Goal: Download file/media

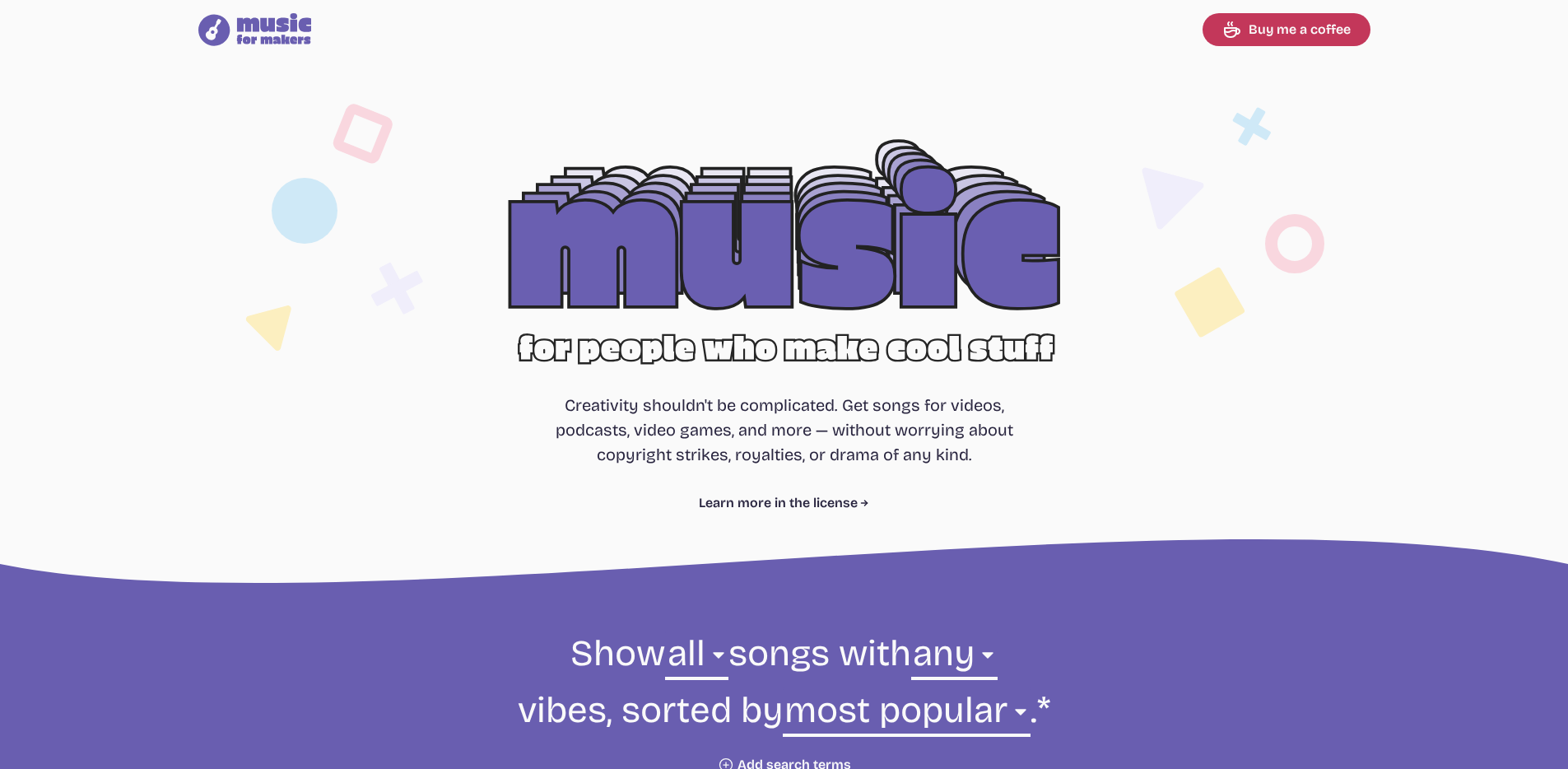
select select "most popular"
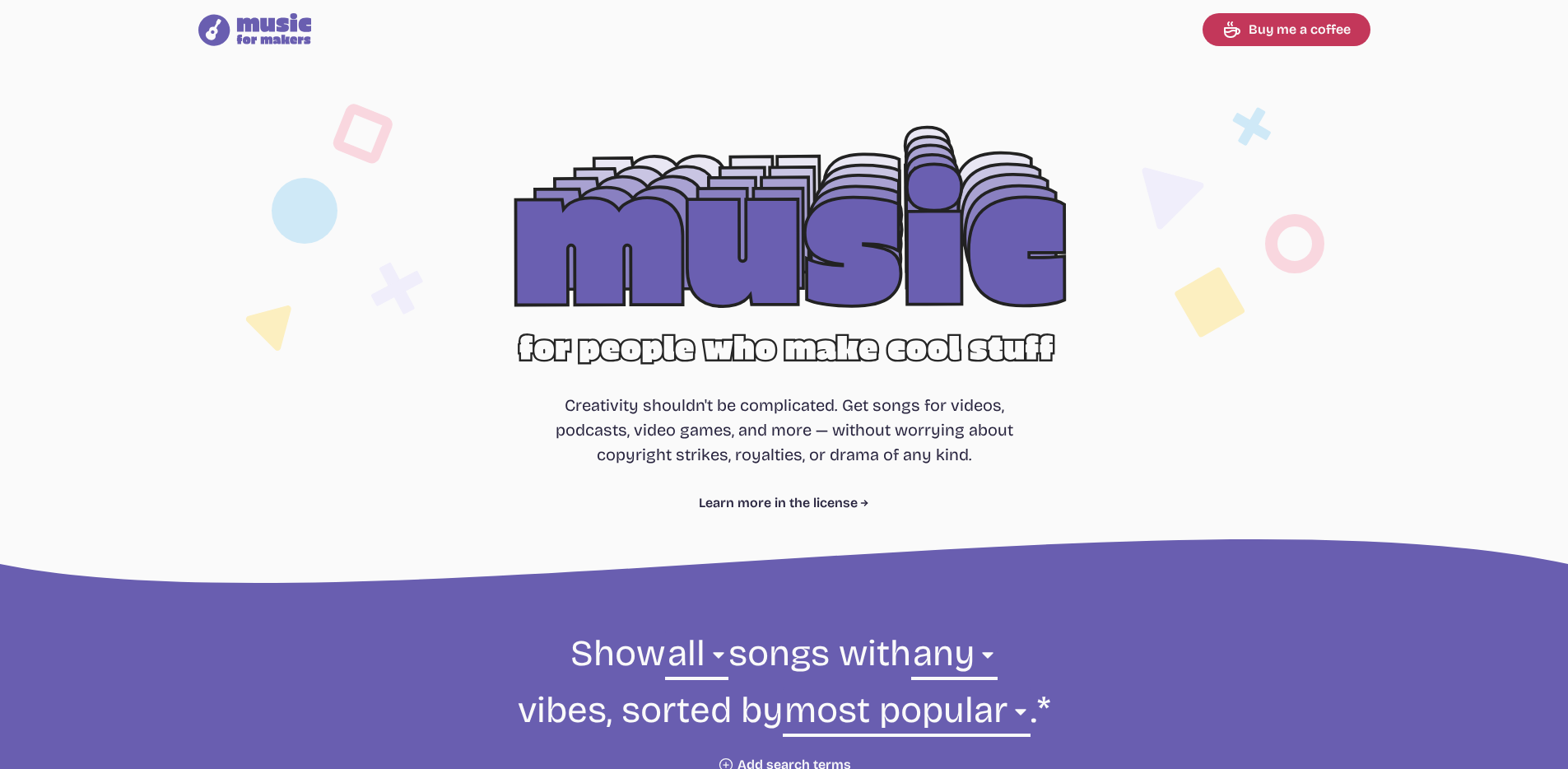
click at [848, 227] on div at bounding box center [784, 266] width 1053 height 334
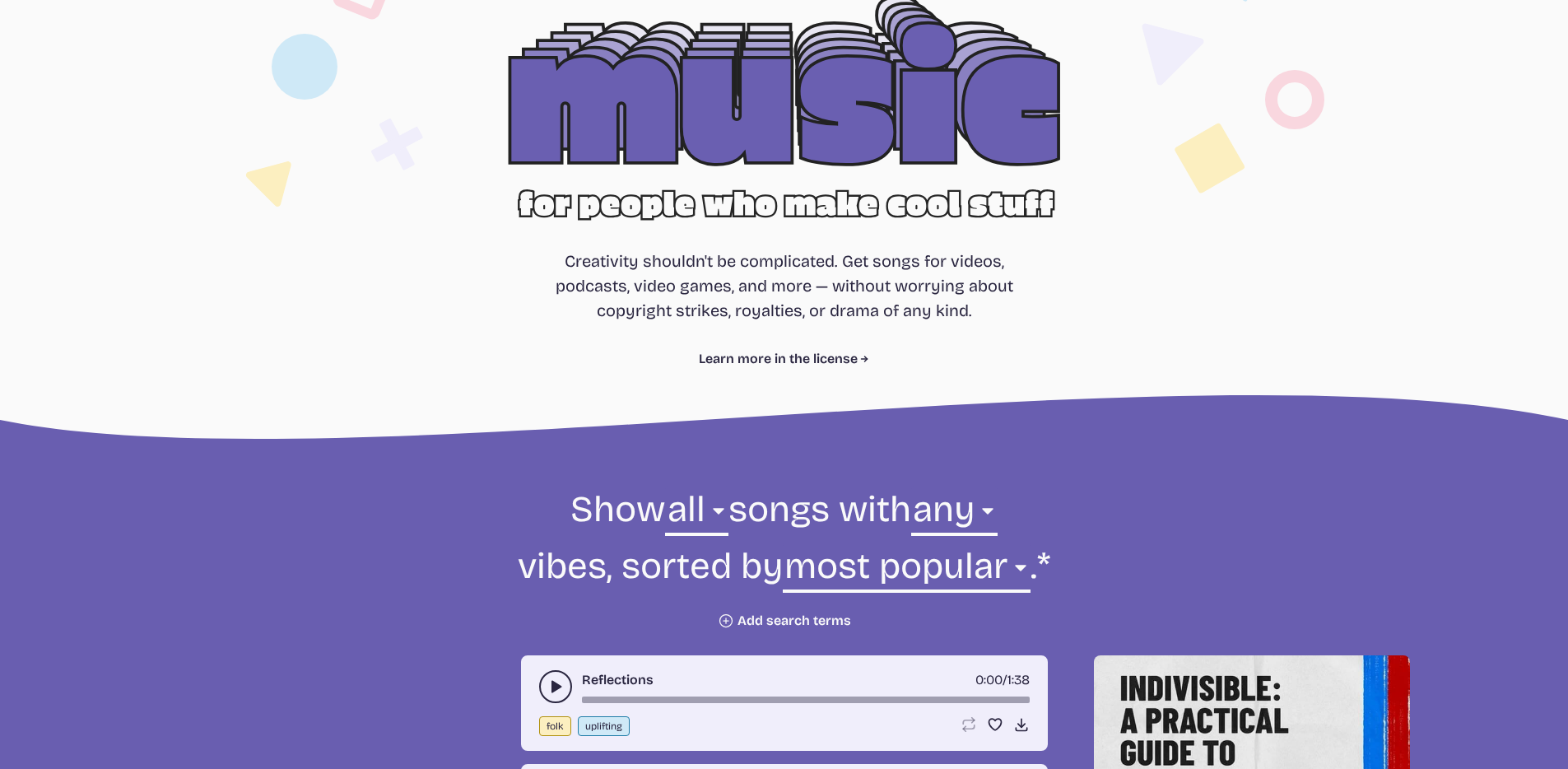
scroll to position [250, 0]
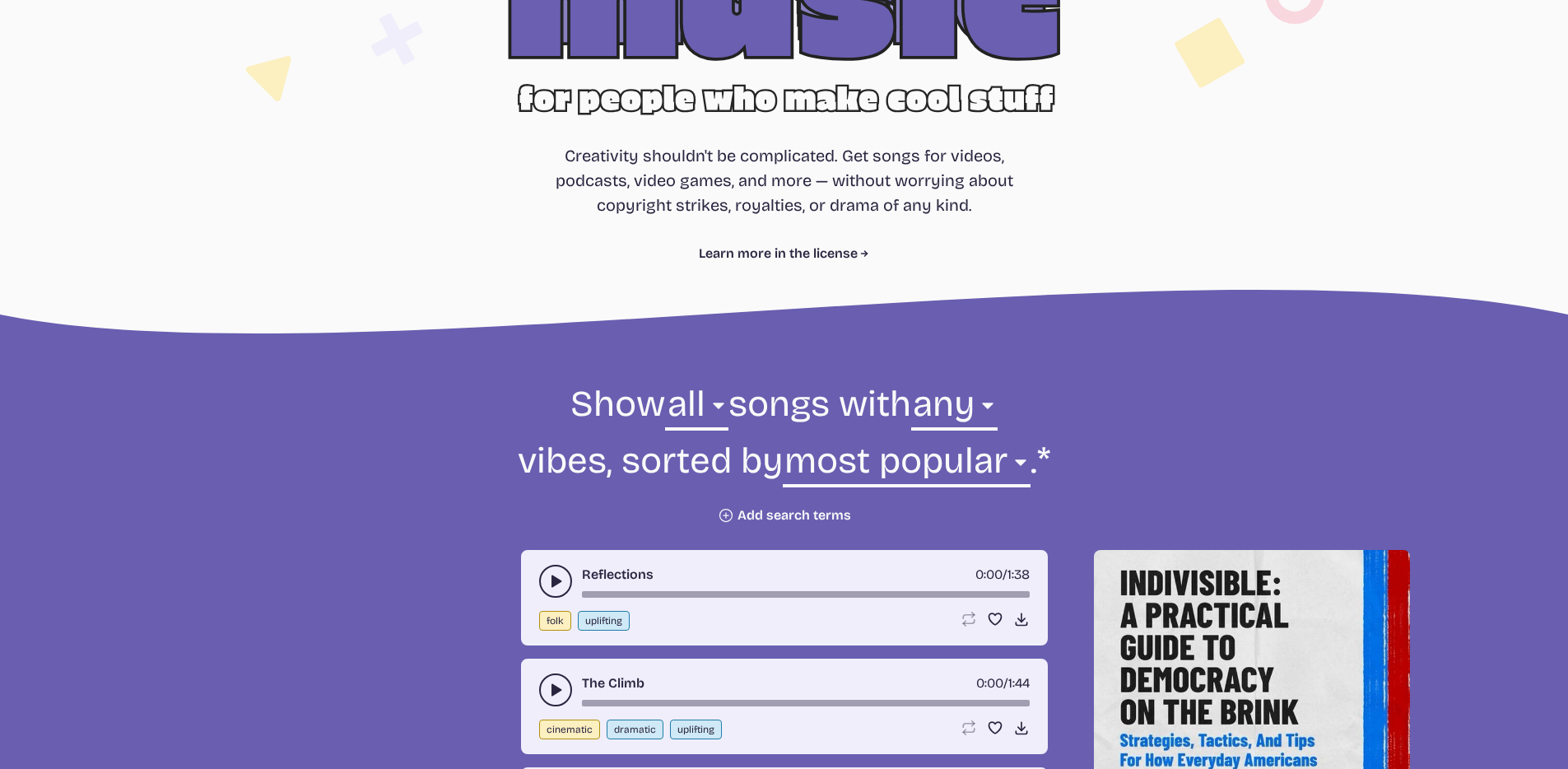
click at [552, 571] on button "play-pause toggle" at bounding box center [556, 581] width 33 height 33
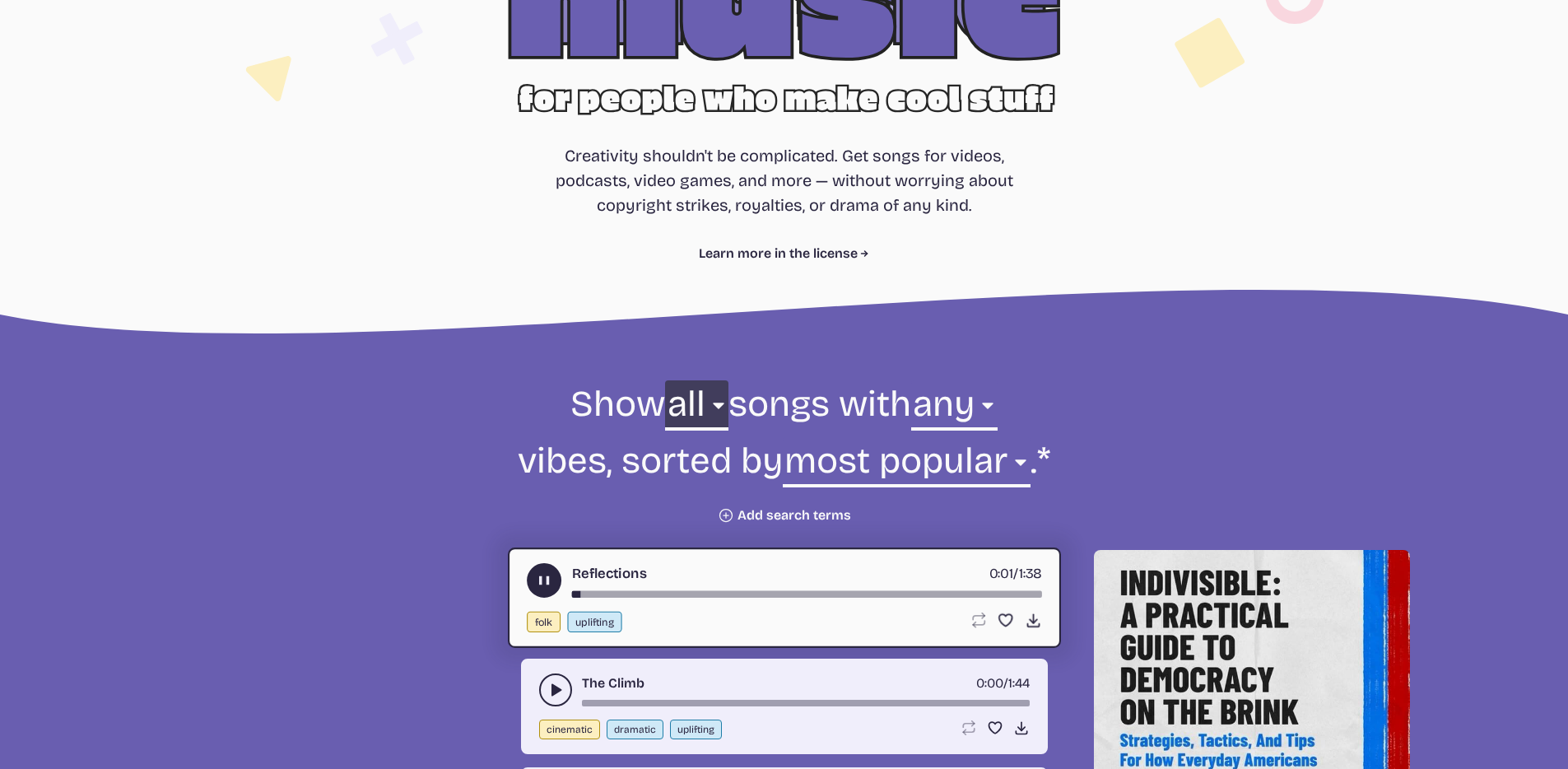
click at [706, 399] on select "all ambient cinematic electronic folk holiday jazz pop rock world" at bounding box center [696, 409] width 62 height 56
select select "cinematic"
click at [665, 380] on select "all ambient cinematic electronic folk holiday jazz pop rock world" at bounding box center [696, 409] width 62 height 56
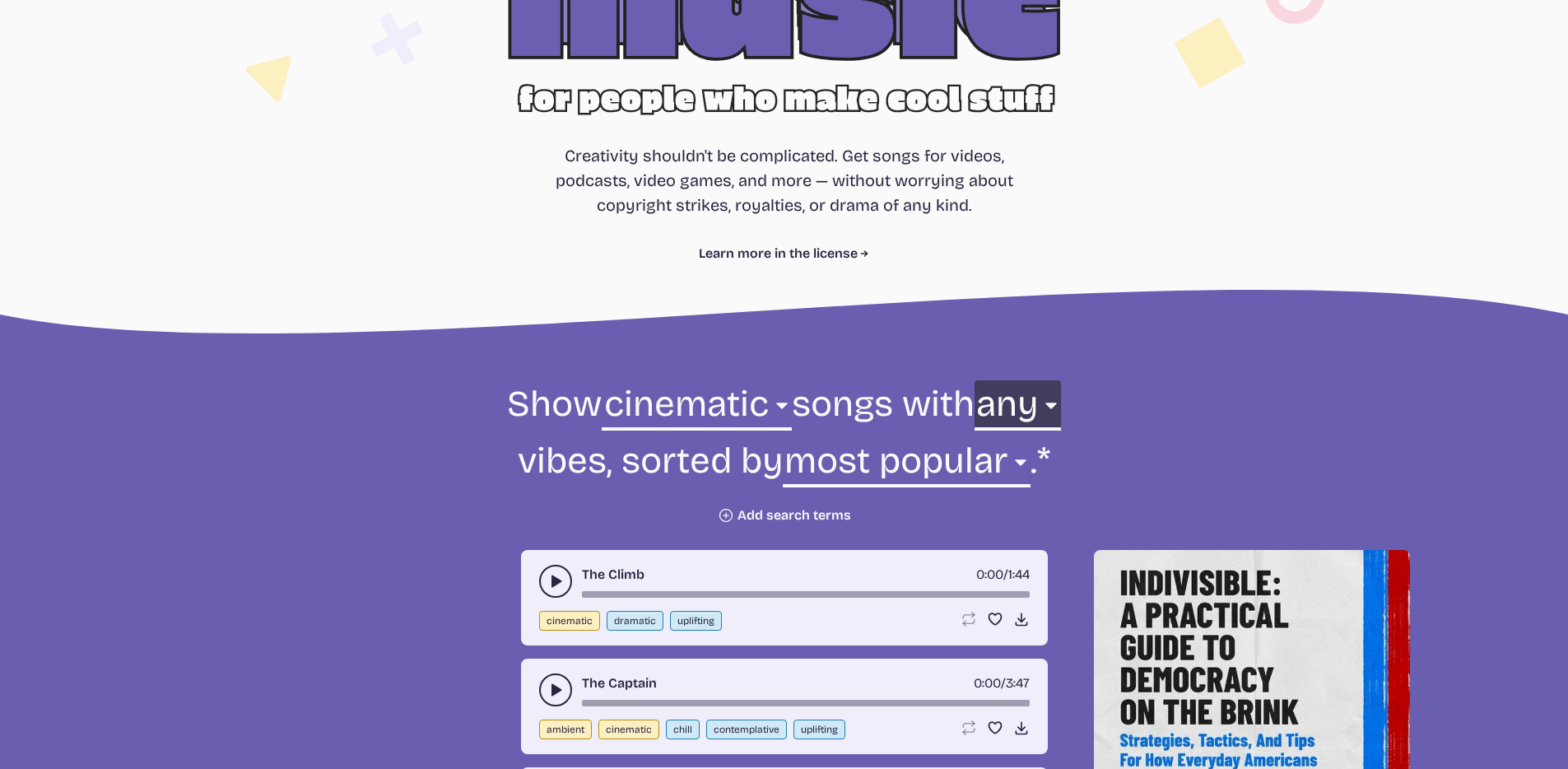
click at [1061, 404] on select "any aggressive chill contemplative dark dramatic easygoing energizing happy ser…" at bounding box center [1018, 409] width 86 height 56
select select "dramatic"
click at [975, 380] on select "any aggressive chill contemplative dark dramatic easygoing energizing happy ser…" at bounding box center [1018, 409] width 86 height 56
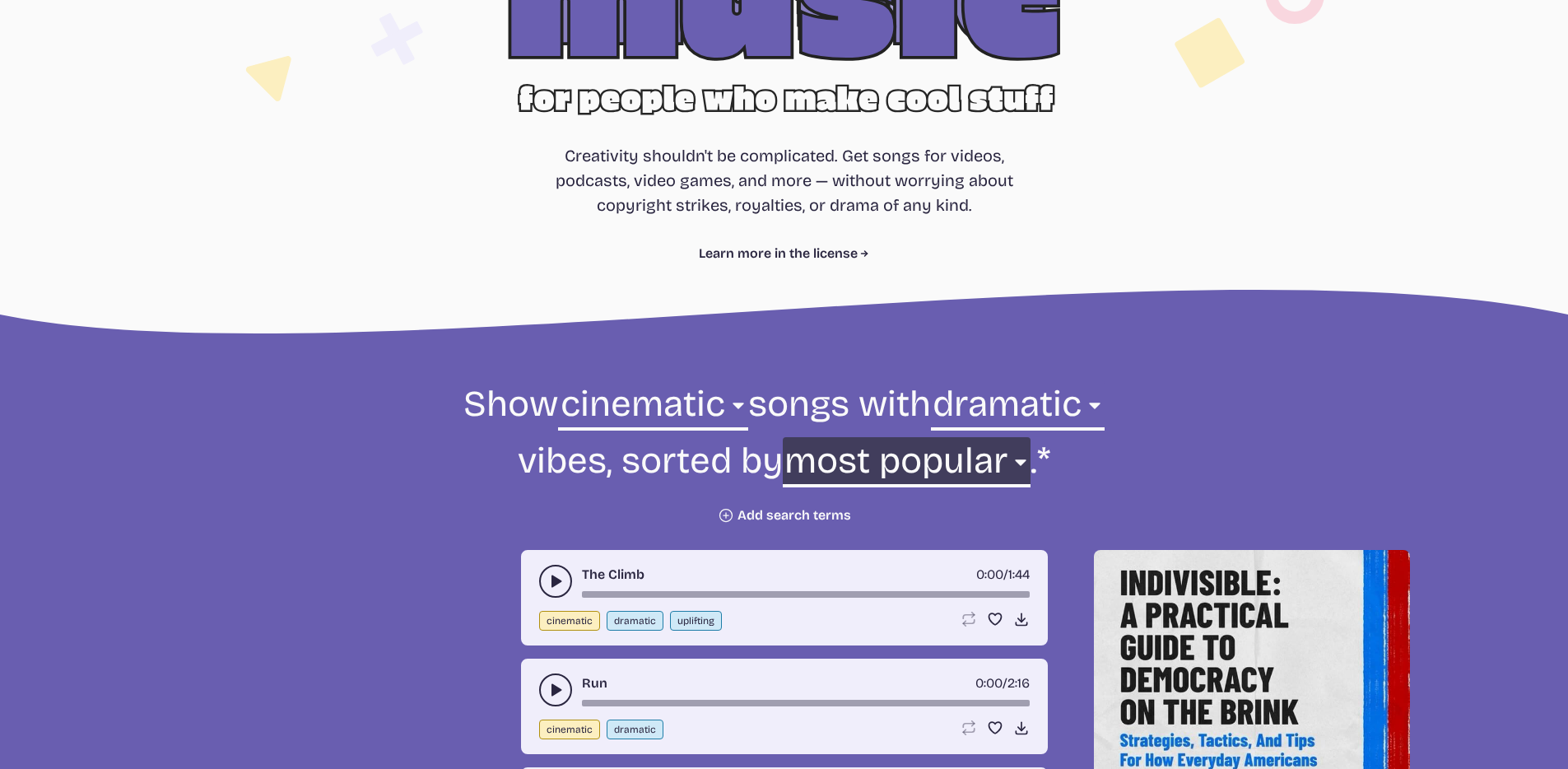
click at [1007, 454] on select "newest oldest most popular least popular name" at bounding box center [906, 466] width 248 height 56
select select "newest"
click at [930, 438] on select "newest oldest most popular least popular name" at bounding box center [906, 466] width 248 height 56
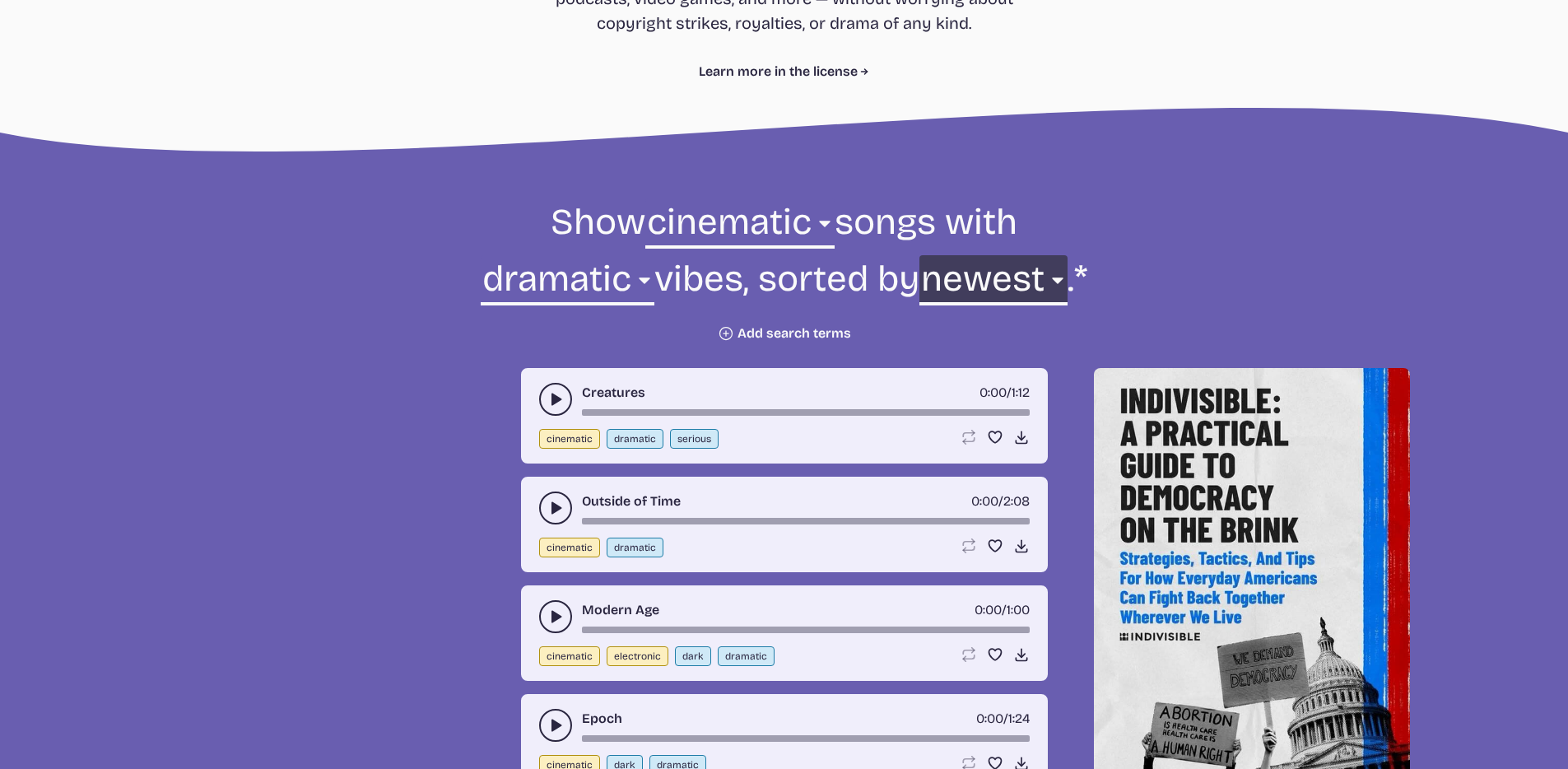
scroll to position [483, 0]
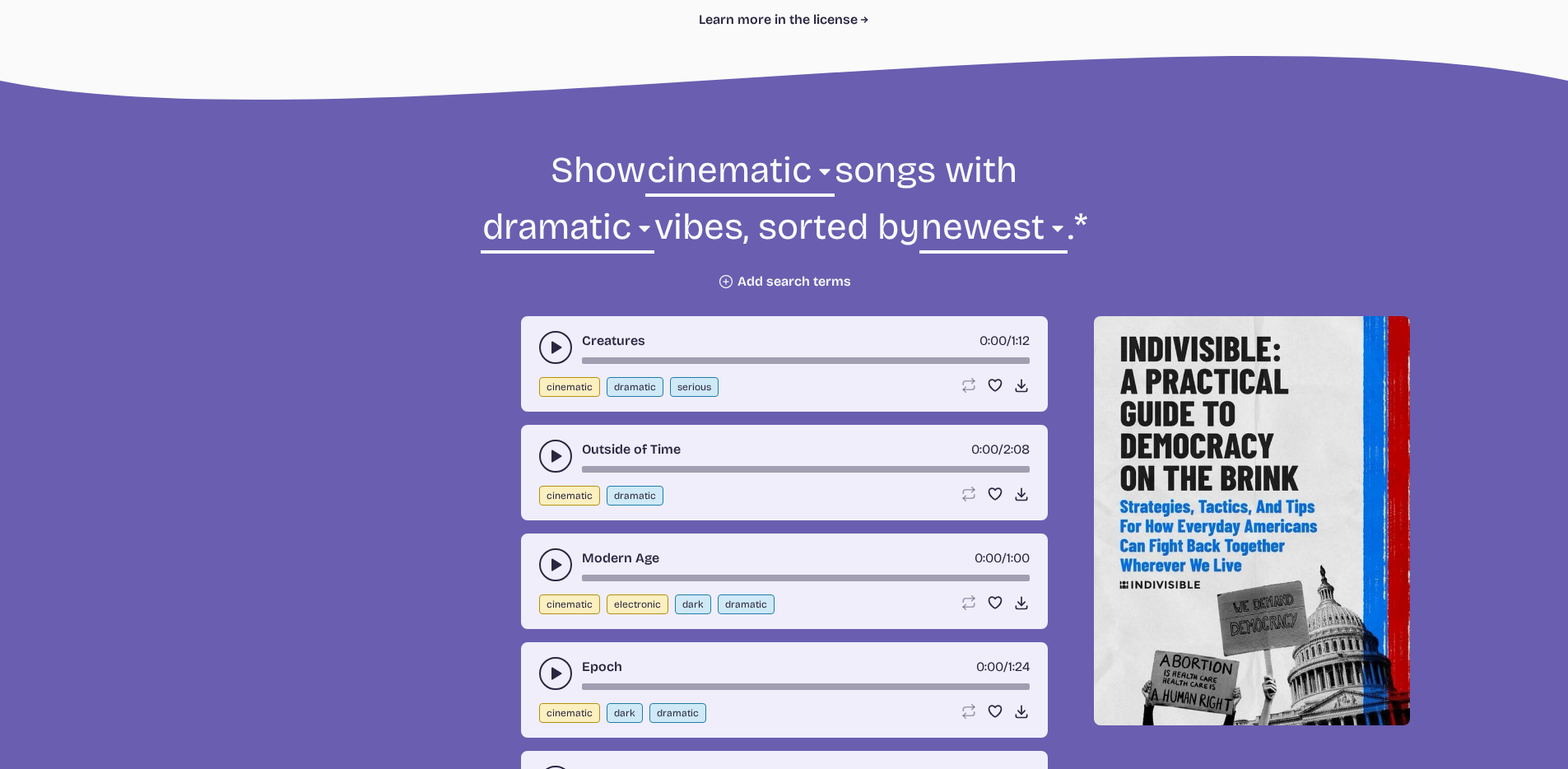
click at [552, 349] on use "play-pause toggle" at bounding box center [556, 348] width 17 height 17
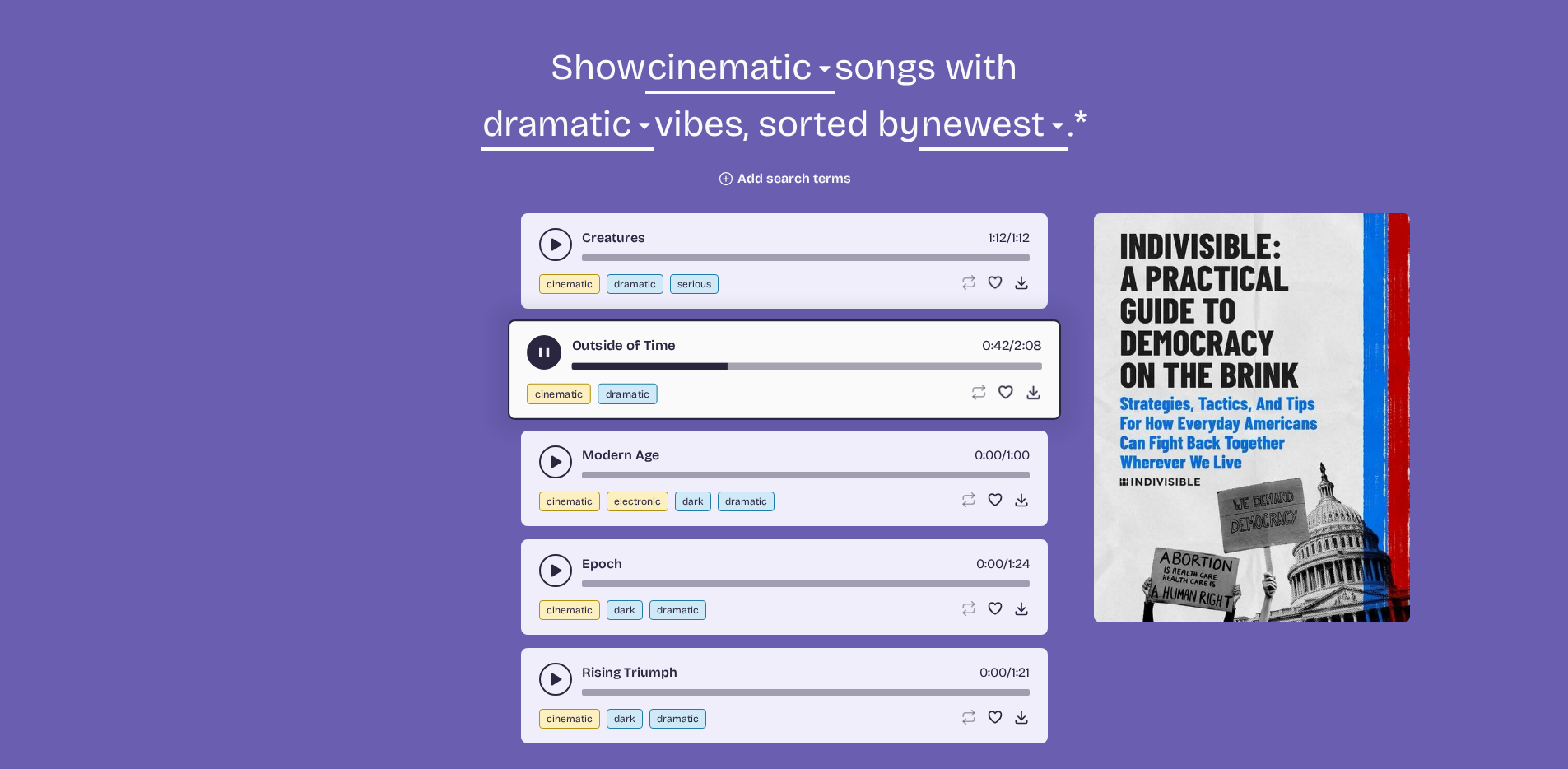
scroll to position [576, 0]
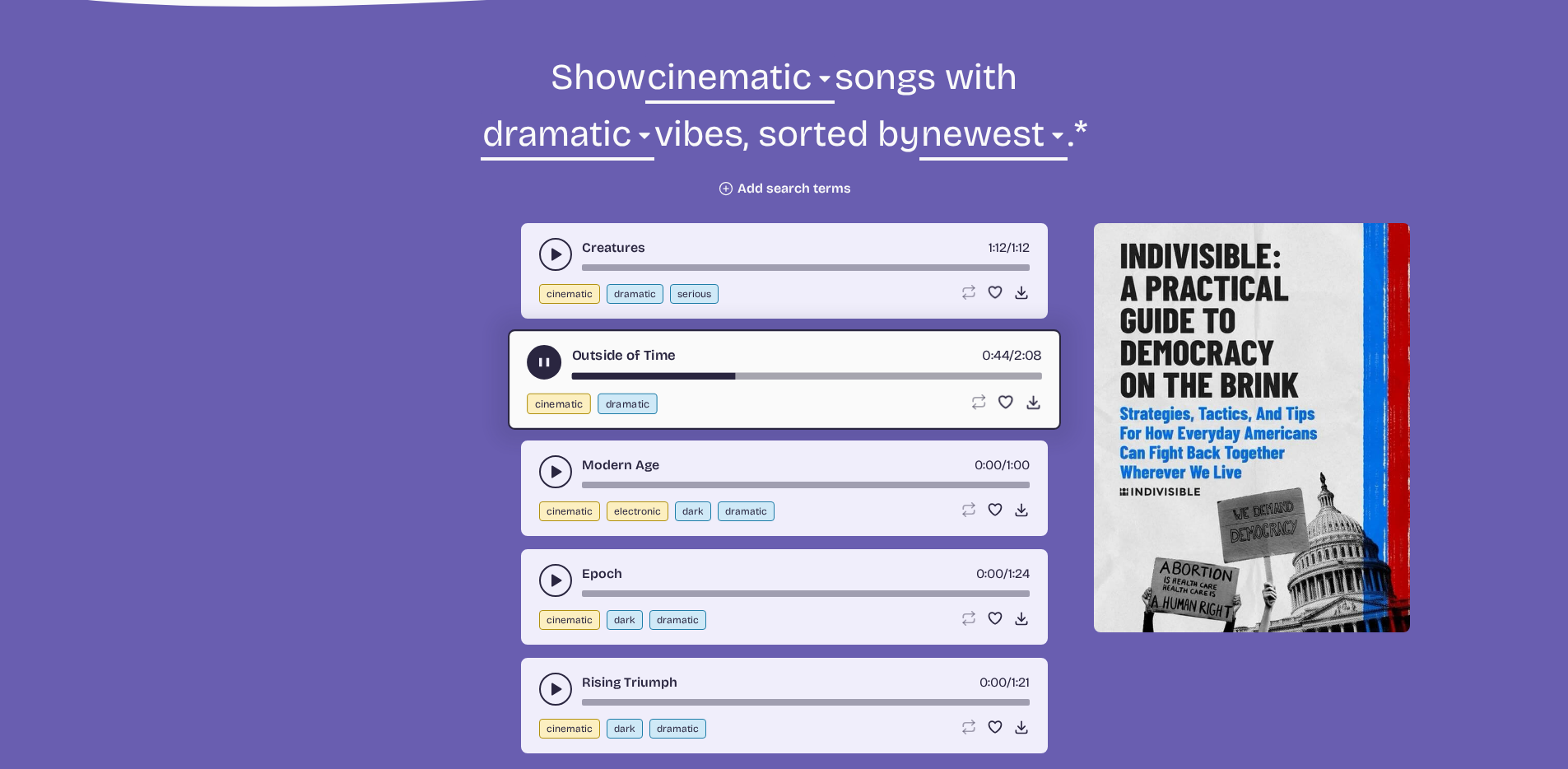
click at [545, 471] on button "play-pause toggle" at bounding box center [556, 472] width 33 height 33
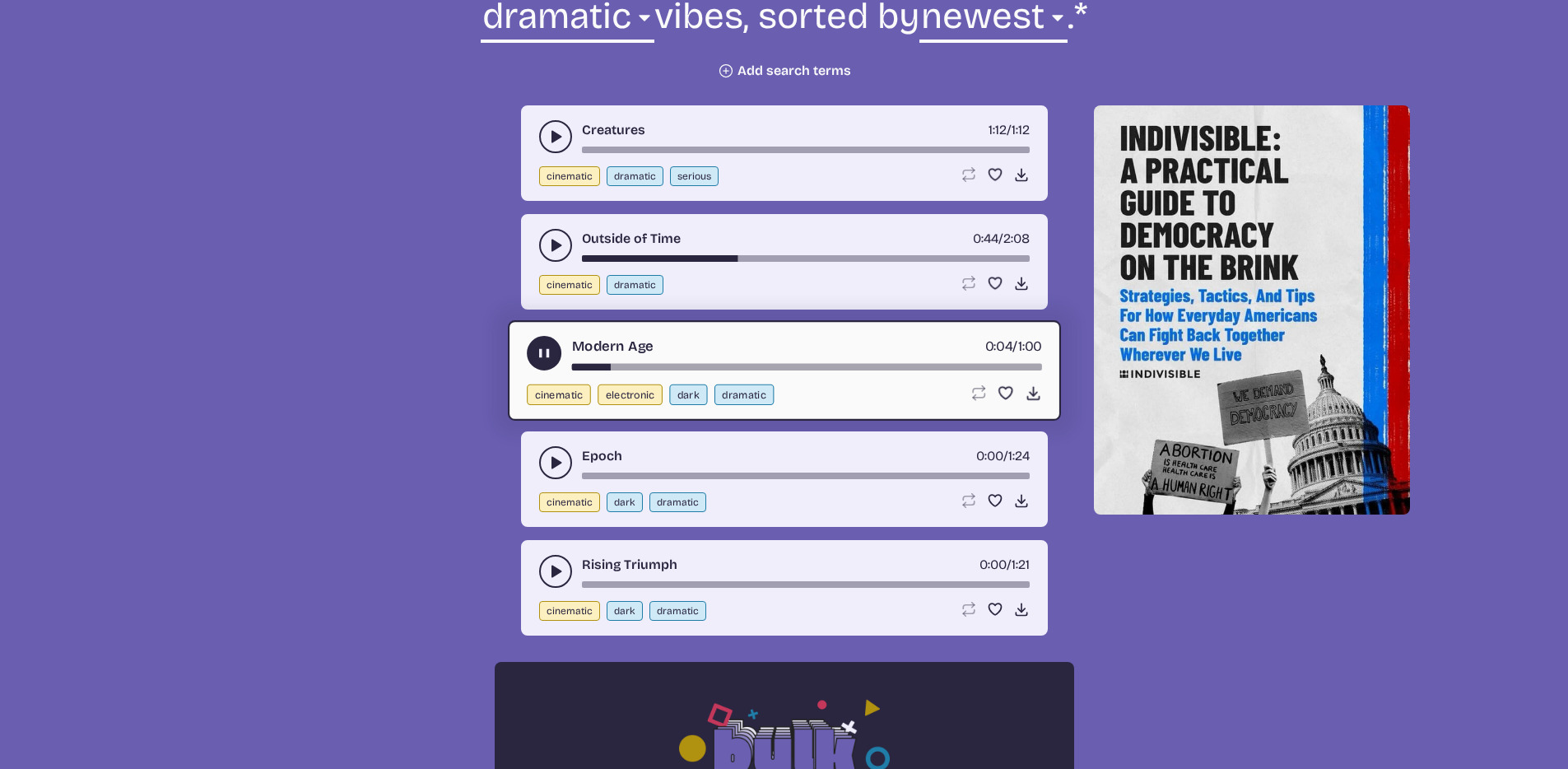
scroll to position [779, 0]
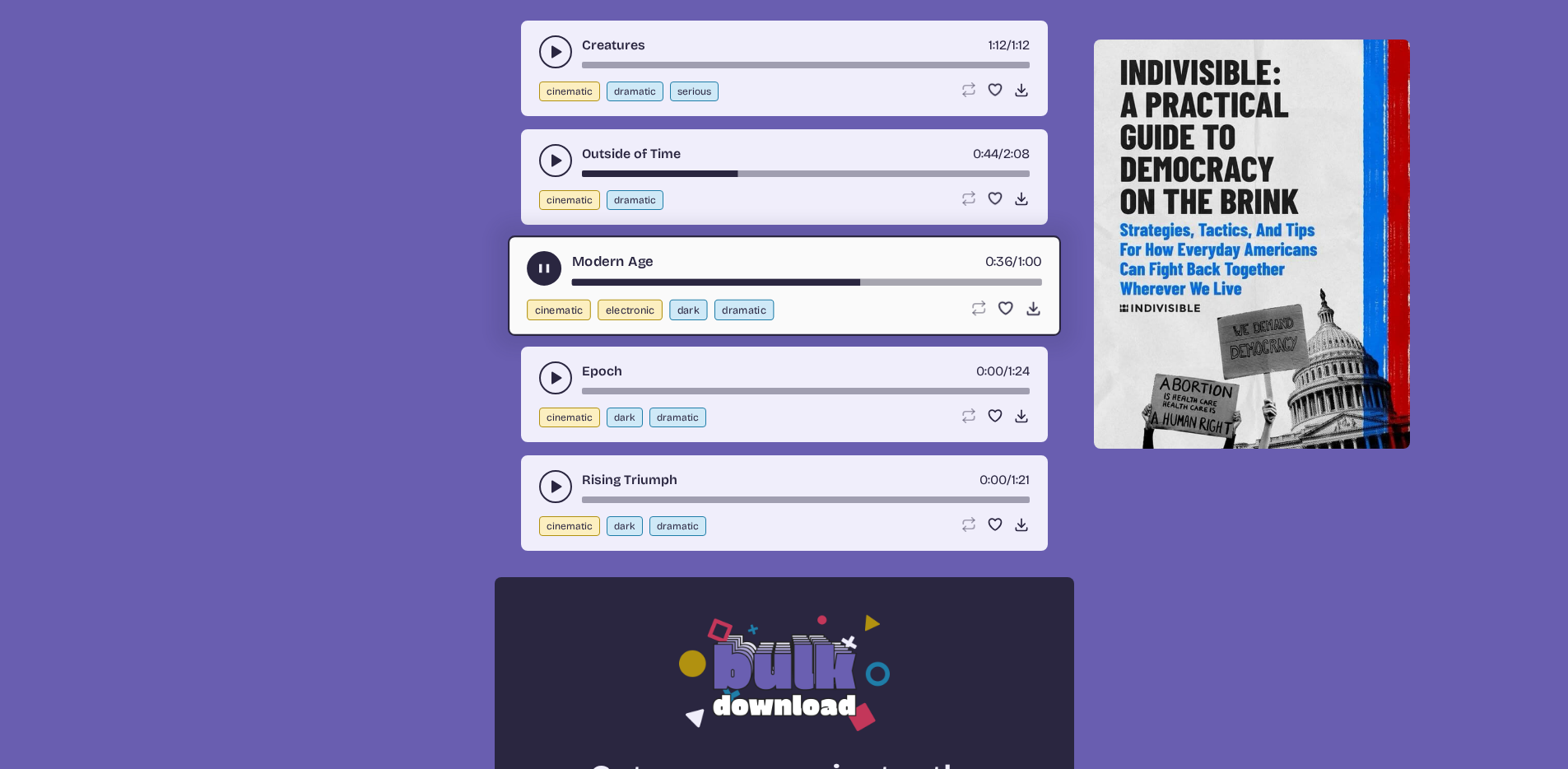
click at [564, 376] on button "play-pause toggle" at bounding box center [556, 378] width 33 height 33
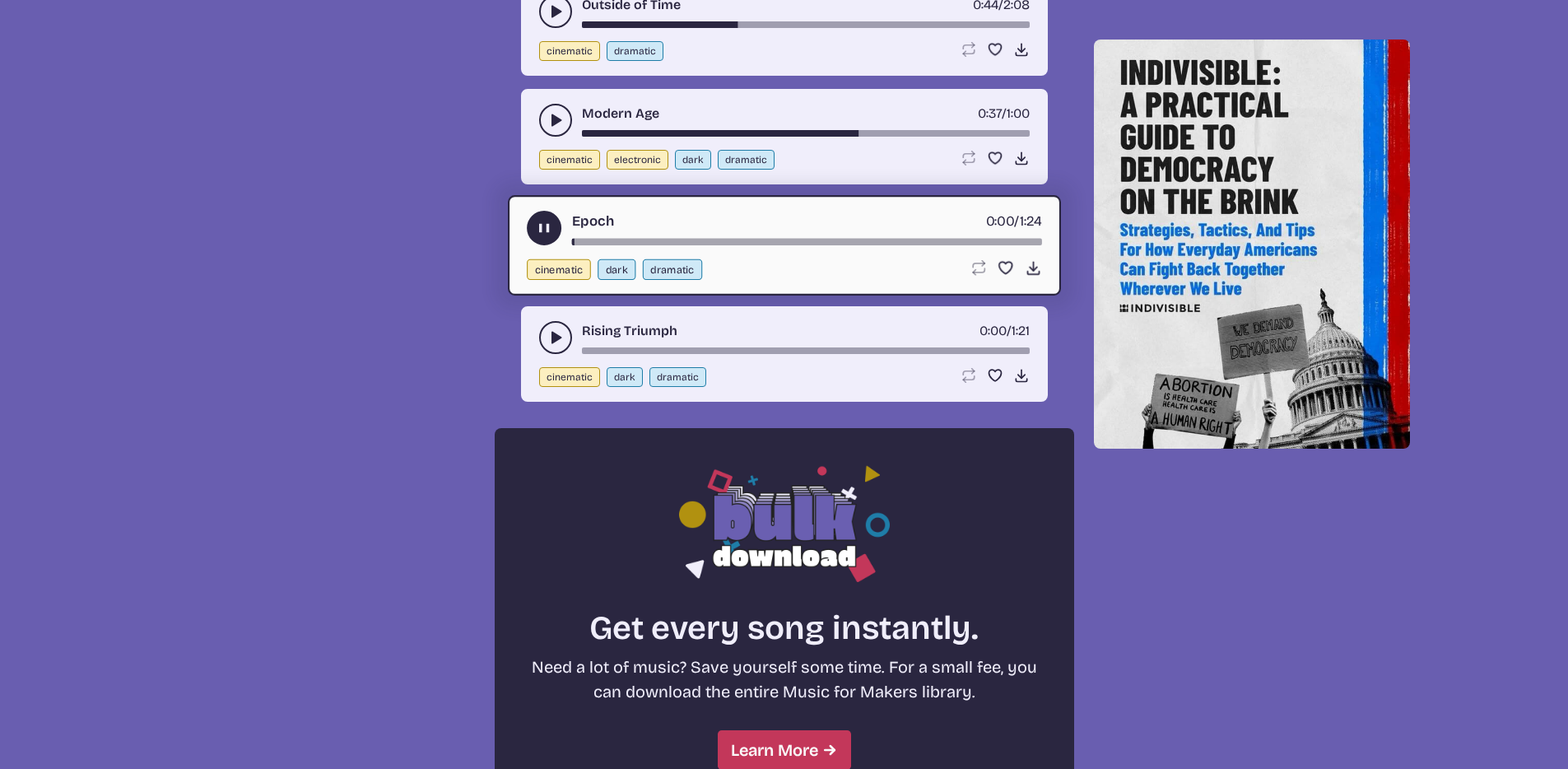
scroll to position [1080, 0]
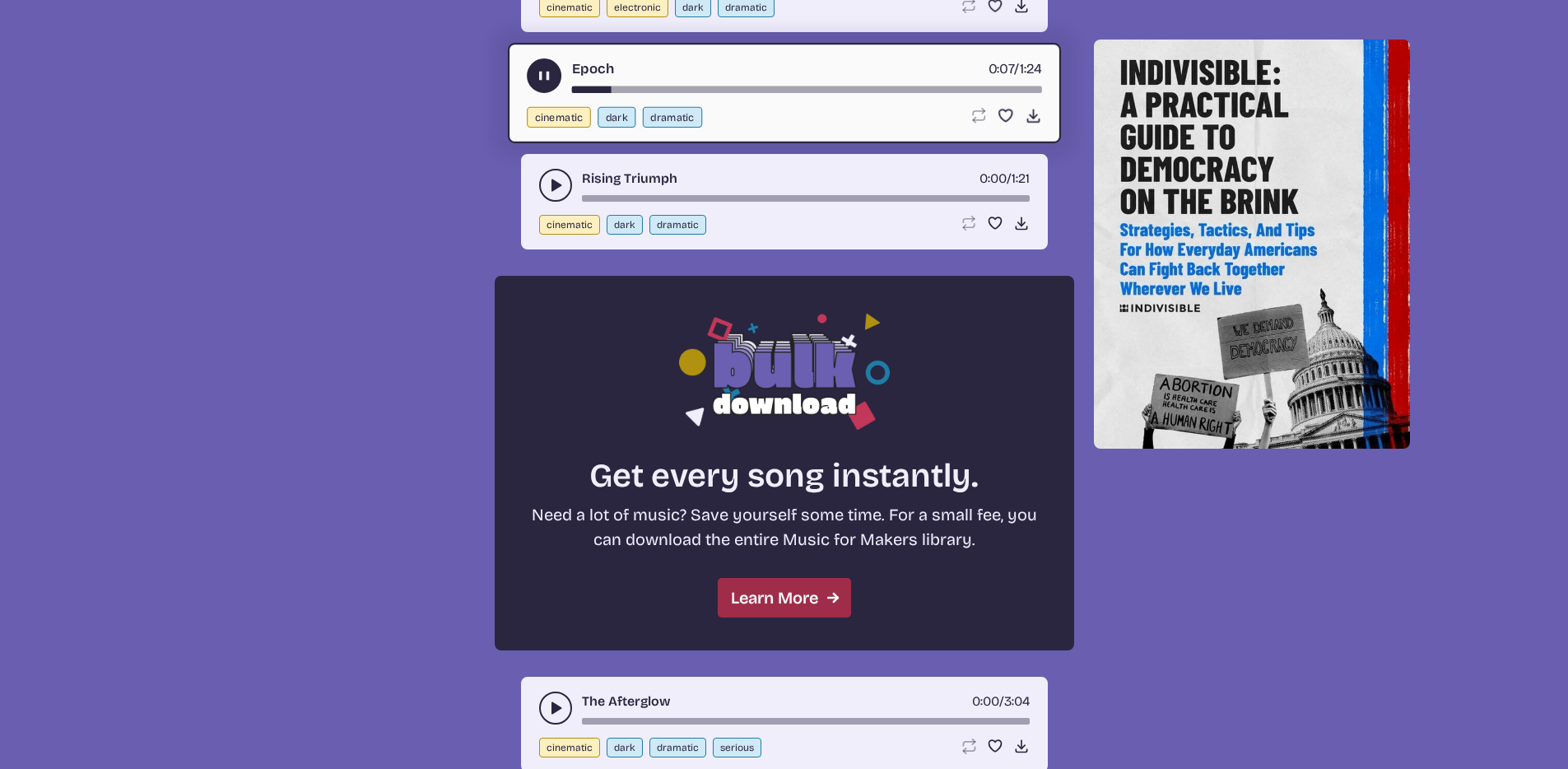
click at [787, 603] on link "Learn More" at bounding box center [784, 598] width 134 height 40
click at [790, 86] on div "song-time-bar" at bounding box center [806, 90] width 470 height 7
click at [903, 87] on div "song-time-bar" at bounding box center [806, 90] width 470 height 7
click at [554, 183] on use "play-pause toggle" at bounding box center [556, 185] width 17 height 17
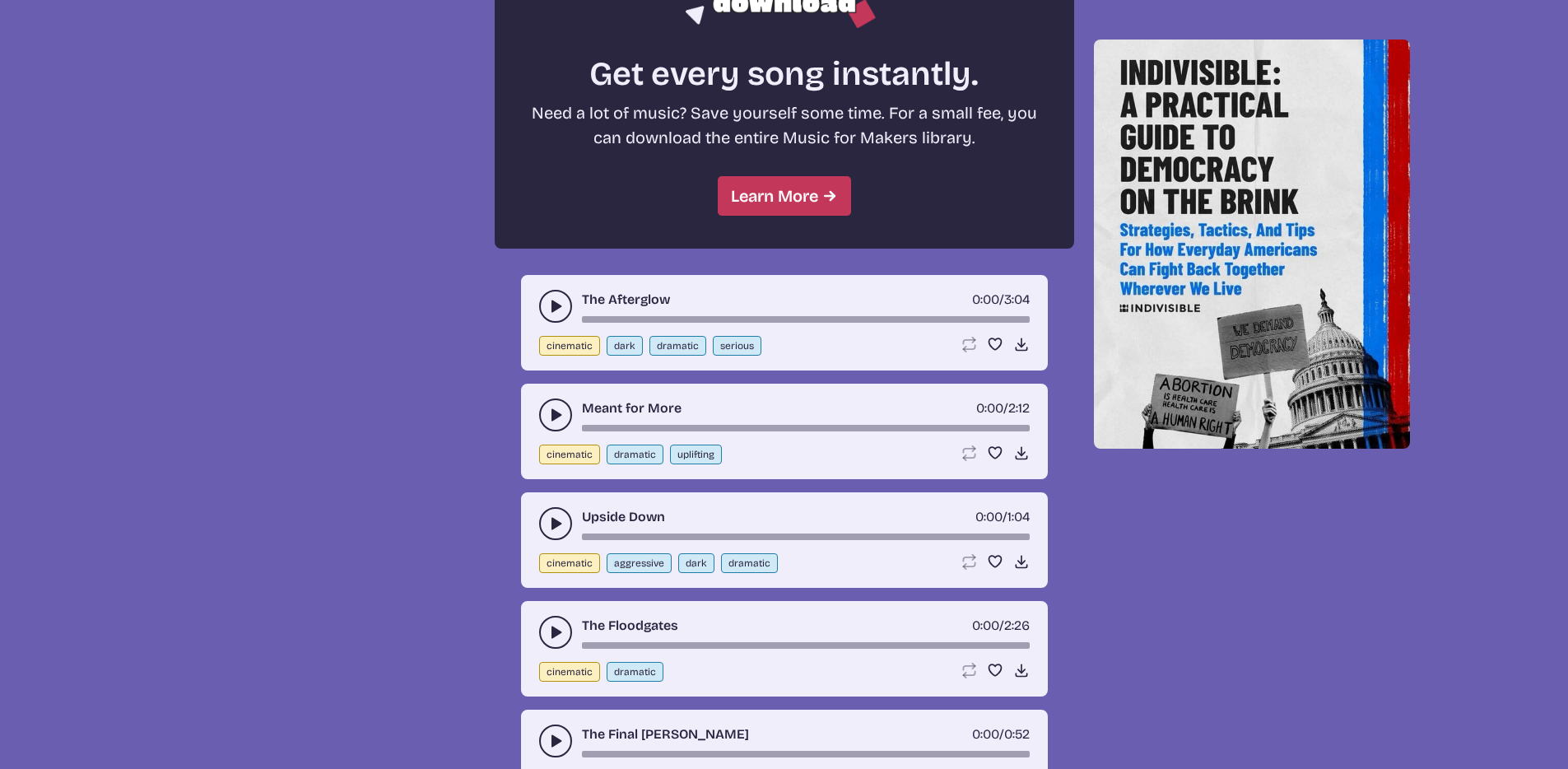
scroll to position [1504, 0]
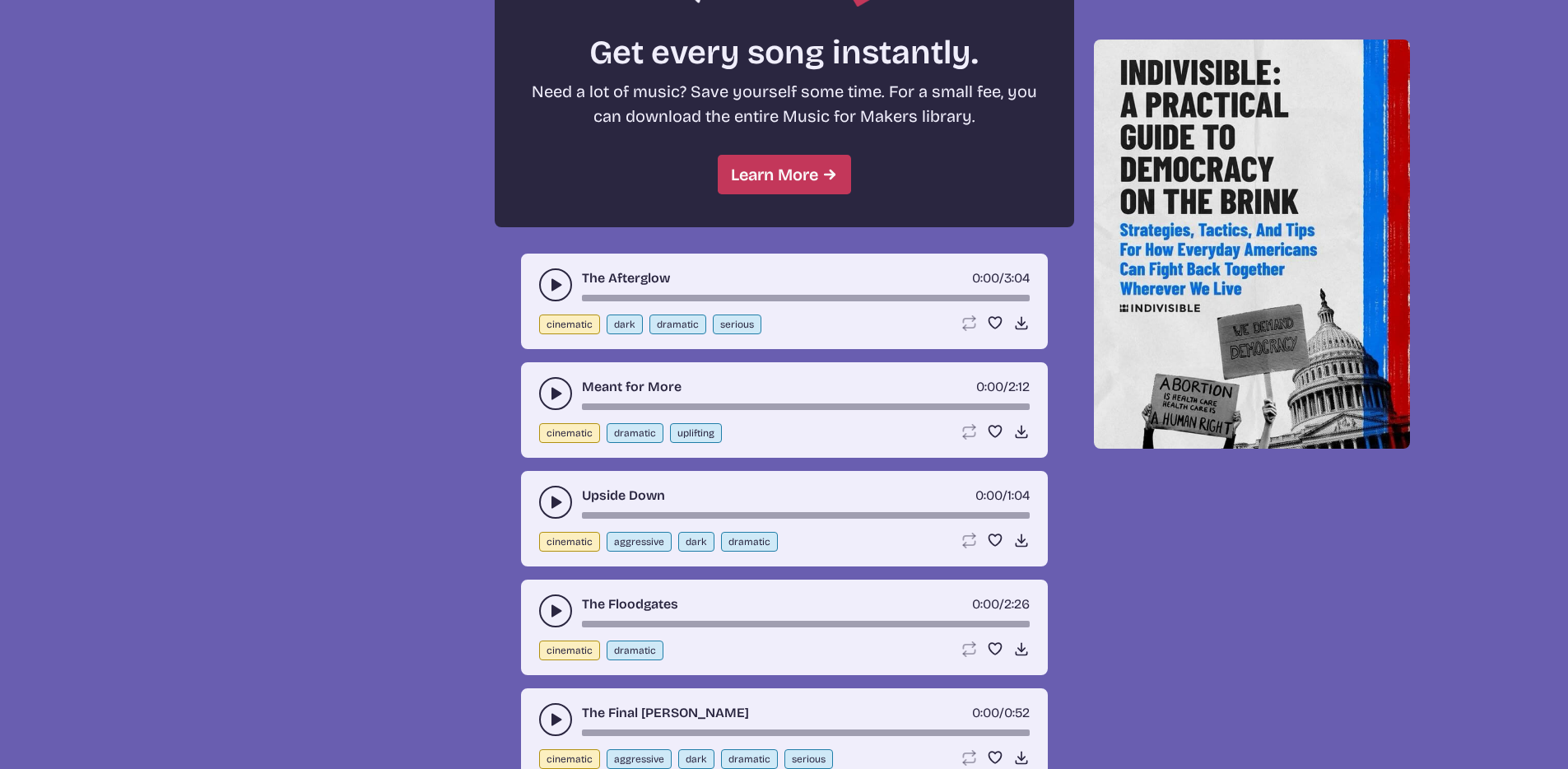
click at [565, 290] on button "play-pause toggle" at bounding box center [556, 285] width 33 height 33
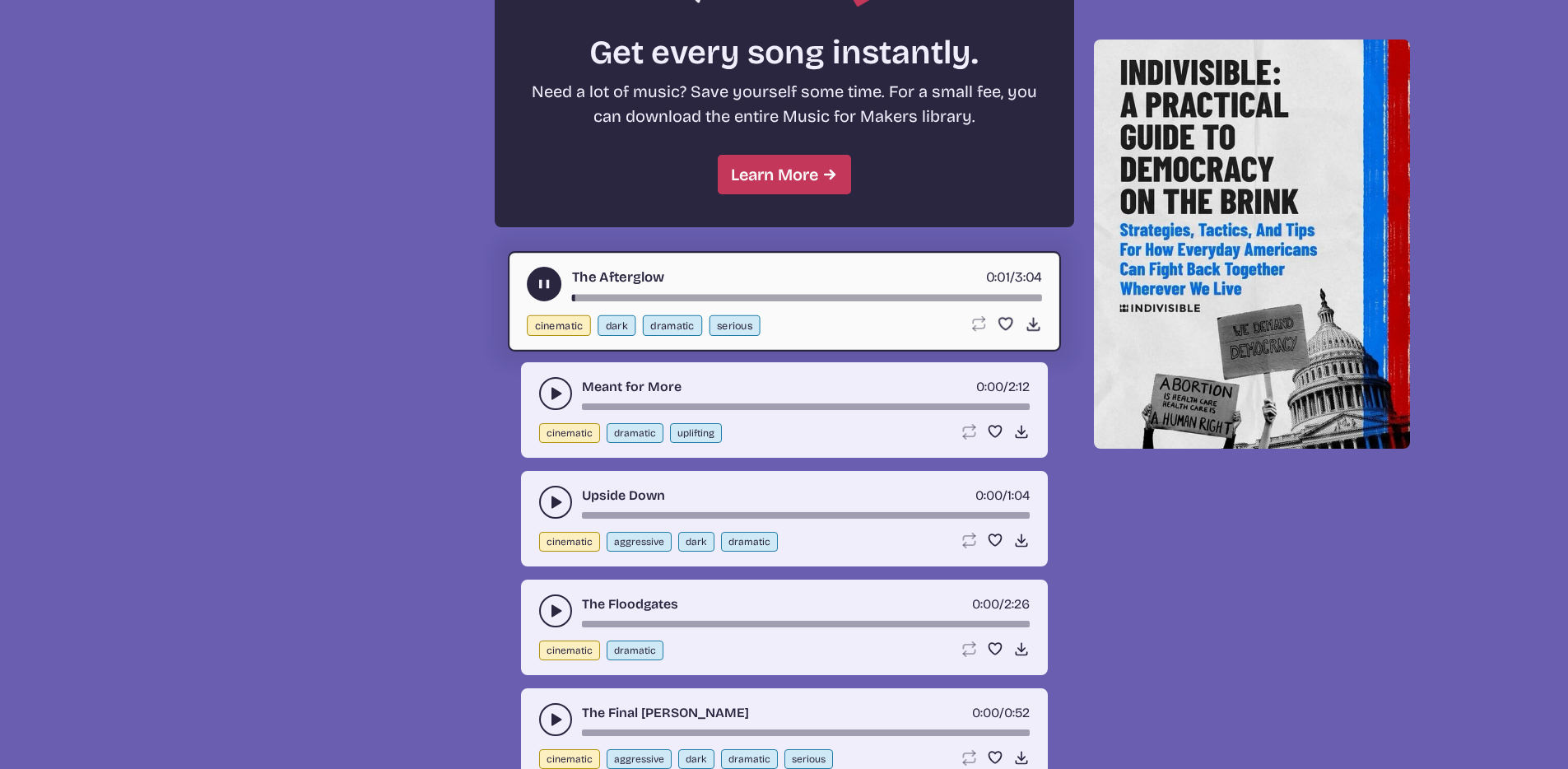
click at [632, 296] on div "song-time-bar" at bounding box center [806, 298] width 470 height 7
click at [712, 294] on div "The Afterglow 0:24 / 3:04" at bounding box center [784, 284] width 515 height 35
click at [752, 295] on div "song-time-bar" at bounding box center [806, 298] width 470 height 7
click at [1030, 323] on use at bounding box center [1033, 324] width 17 height 17
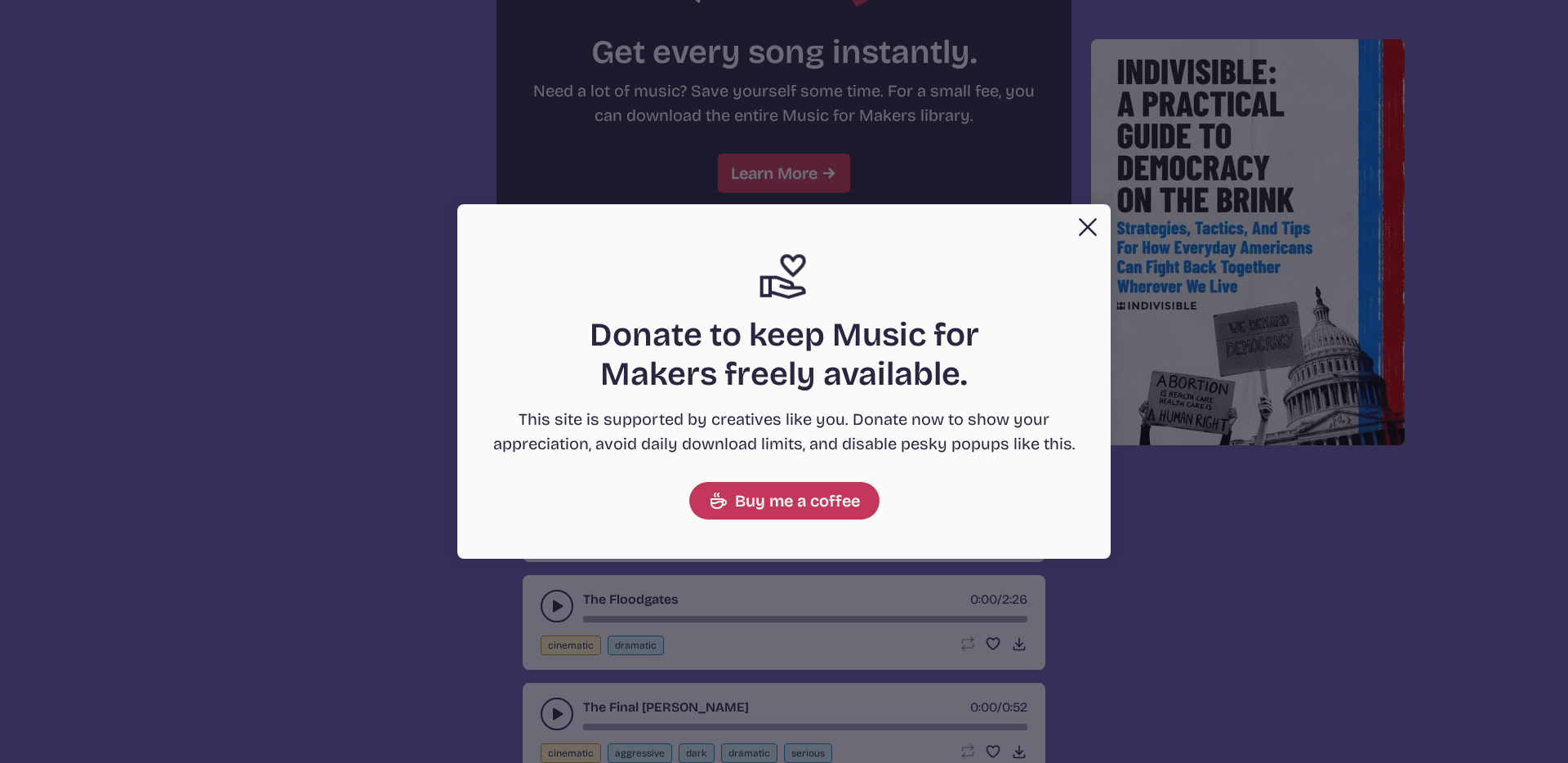
click at [357, 322] on button "Close Support icon Donate to keep Music for Makers freely available. This site …" at bounding box center [784, 382] width 1568 height 763
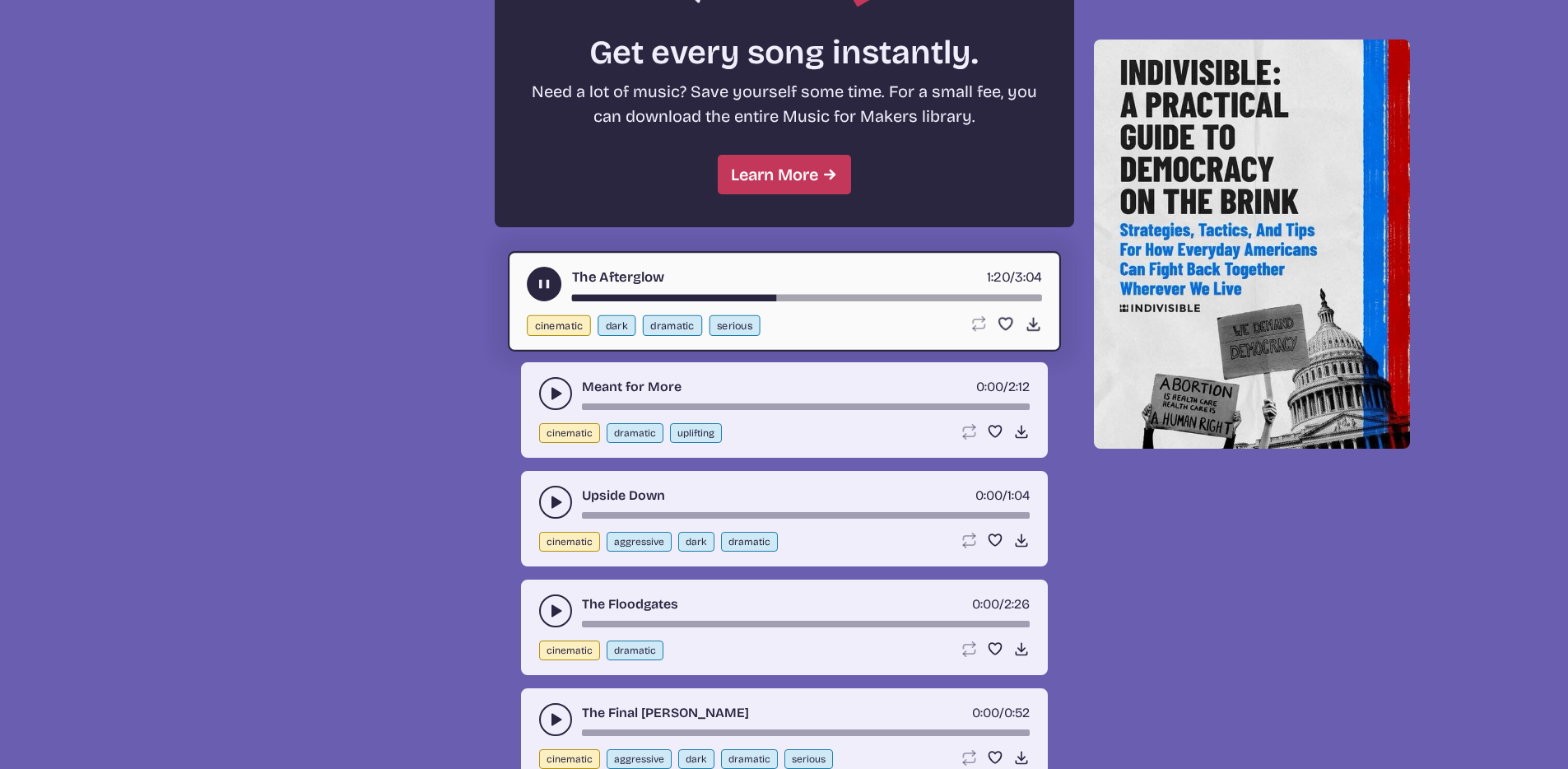
click at [543, 386] on button "play-pause toggle" at bounding box center [556, 394] width 33 height 33
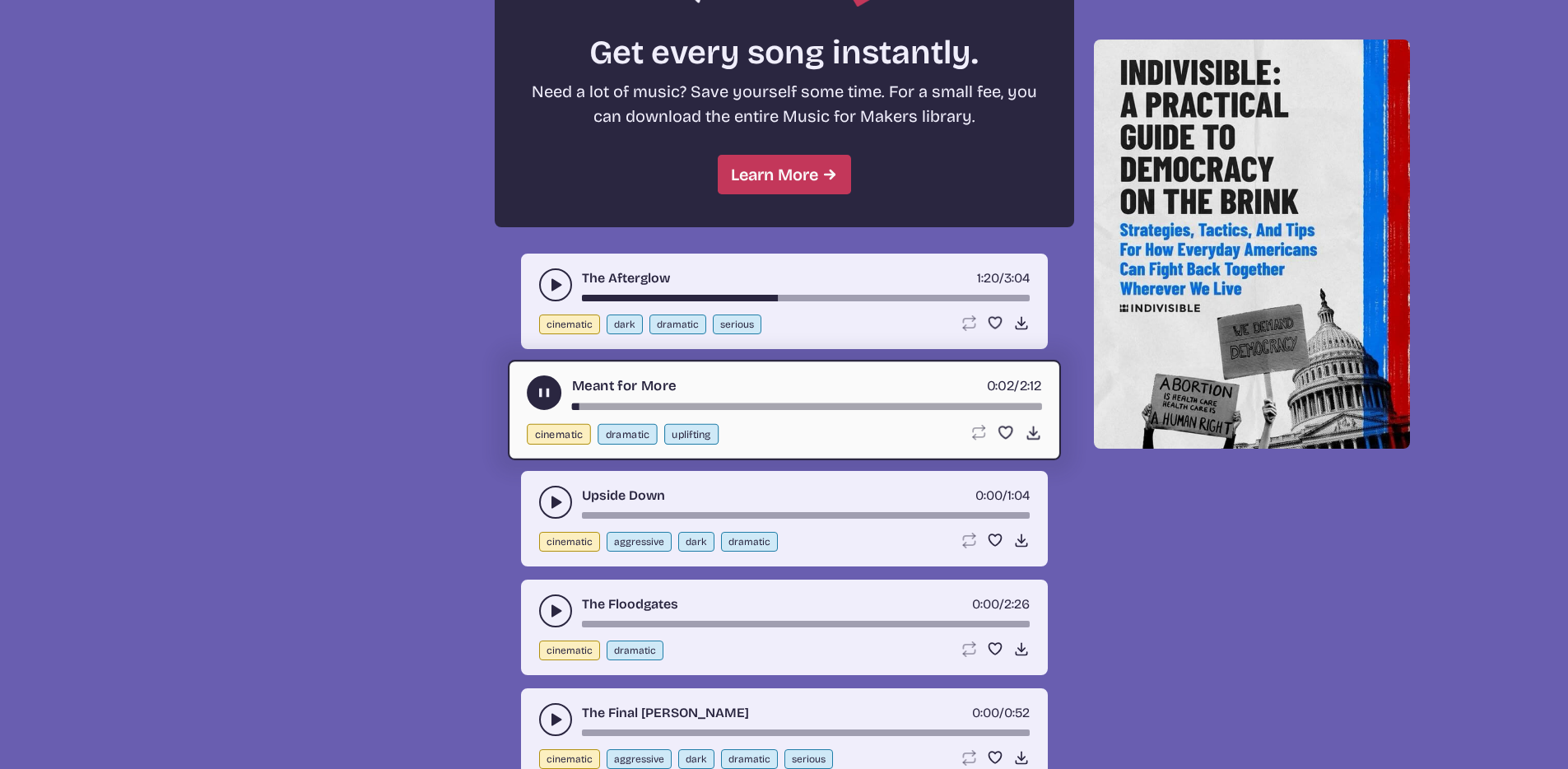
scroll to position [1767, 0]
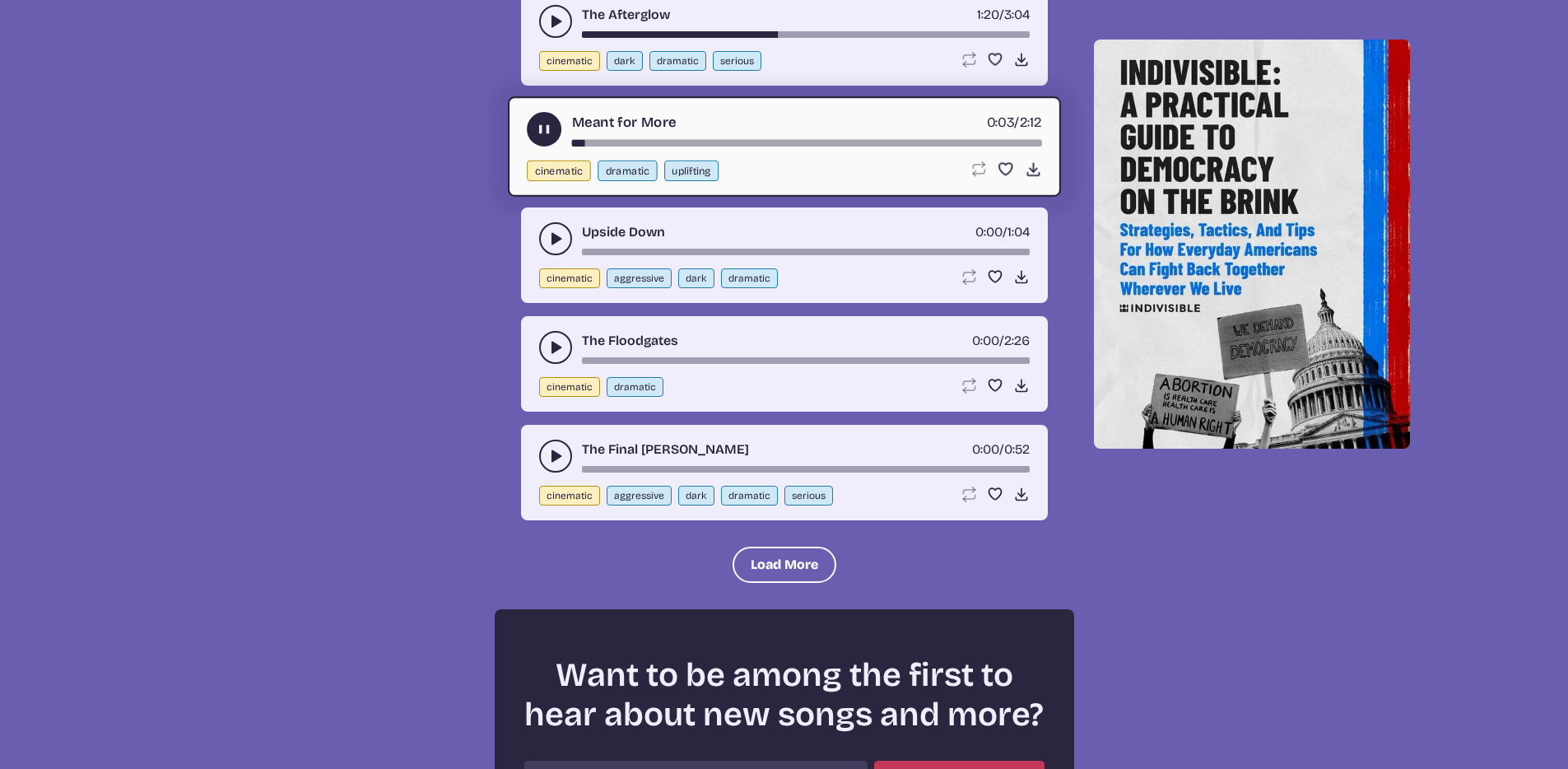
click at [611, 135] on div "Meant for More 0:03 / 2:12" at bounding box center [784, 130] width 515 height 35
click at [633, 138] on div "Meant for More 0:04 / 2:12" at bounding box center [784, 130] width 515 height 35
click at [644, 140] on div "song-time-bar" at bounding box center [806, 144] width 470 height 7
click at [745, 143] on div "song-time-bar" at bounding box center [806, 144] width 470 height 7
click at [793, 140] on div "song-time-bar" at bounding box center [806, 144] width 470 height 7
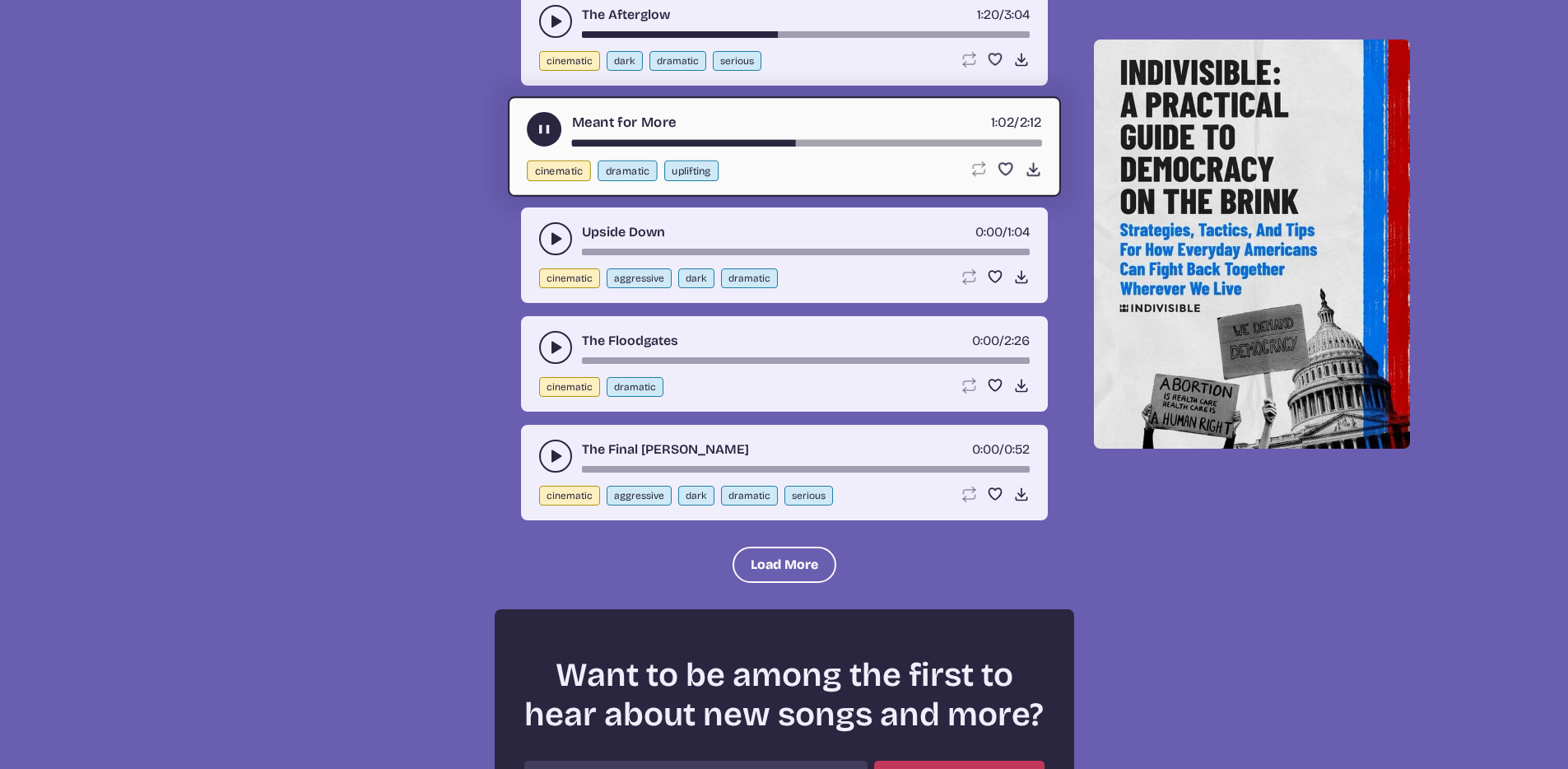
click at [892, 143] on div "song-time-bar" at bounding box center [806, 144] width 470 height 7
click at [552, 237] on use "play-pause toggle" at bounding box center [556, 239] width 17 height 17
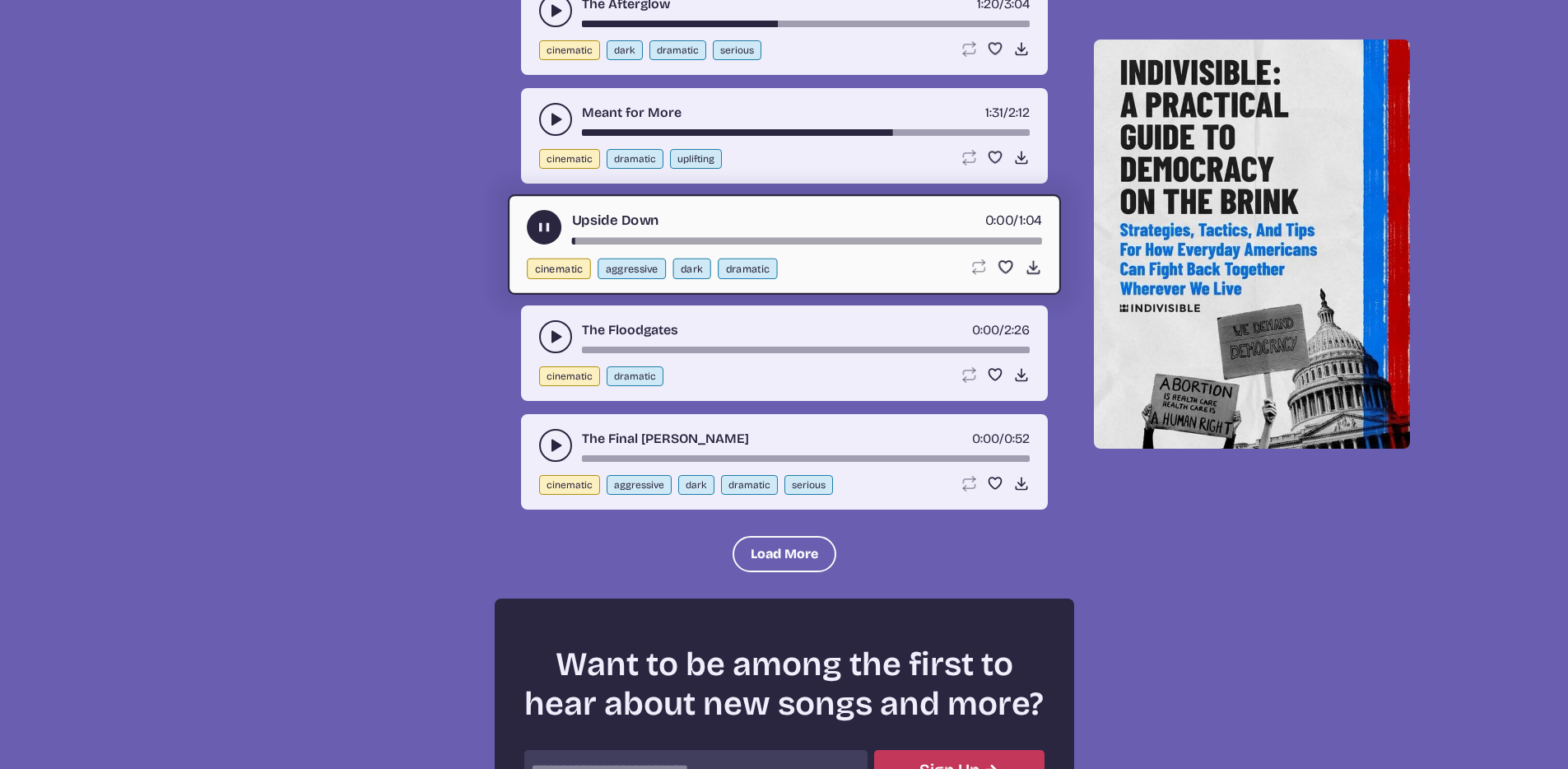
scroll to position [1789, 0]
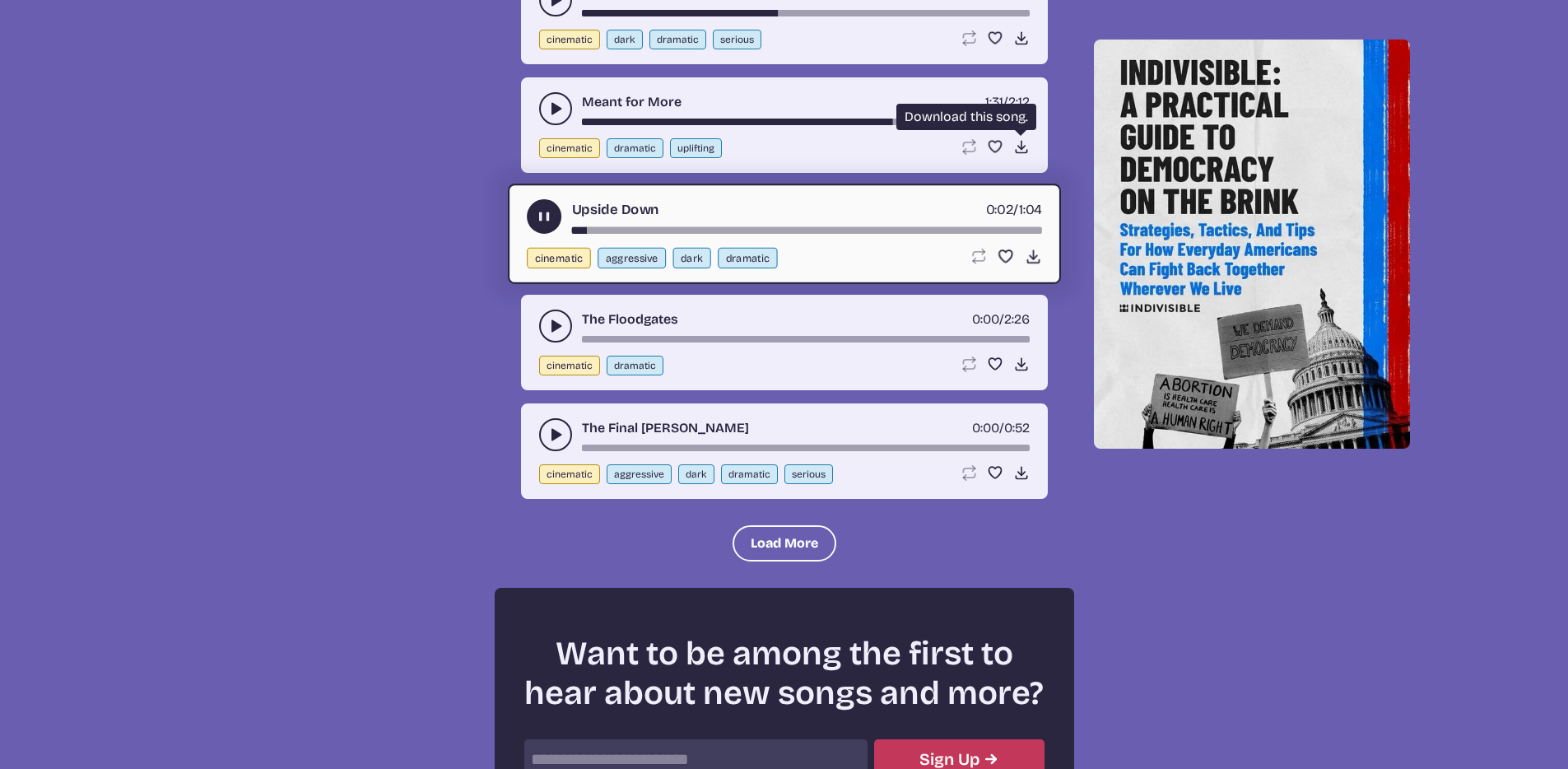
click at [1014, 148] on icon "Download song" at bounding box center [1022, 147] width 17 height 17
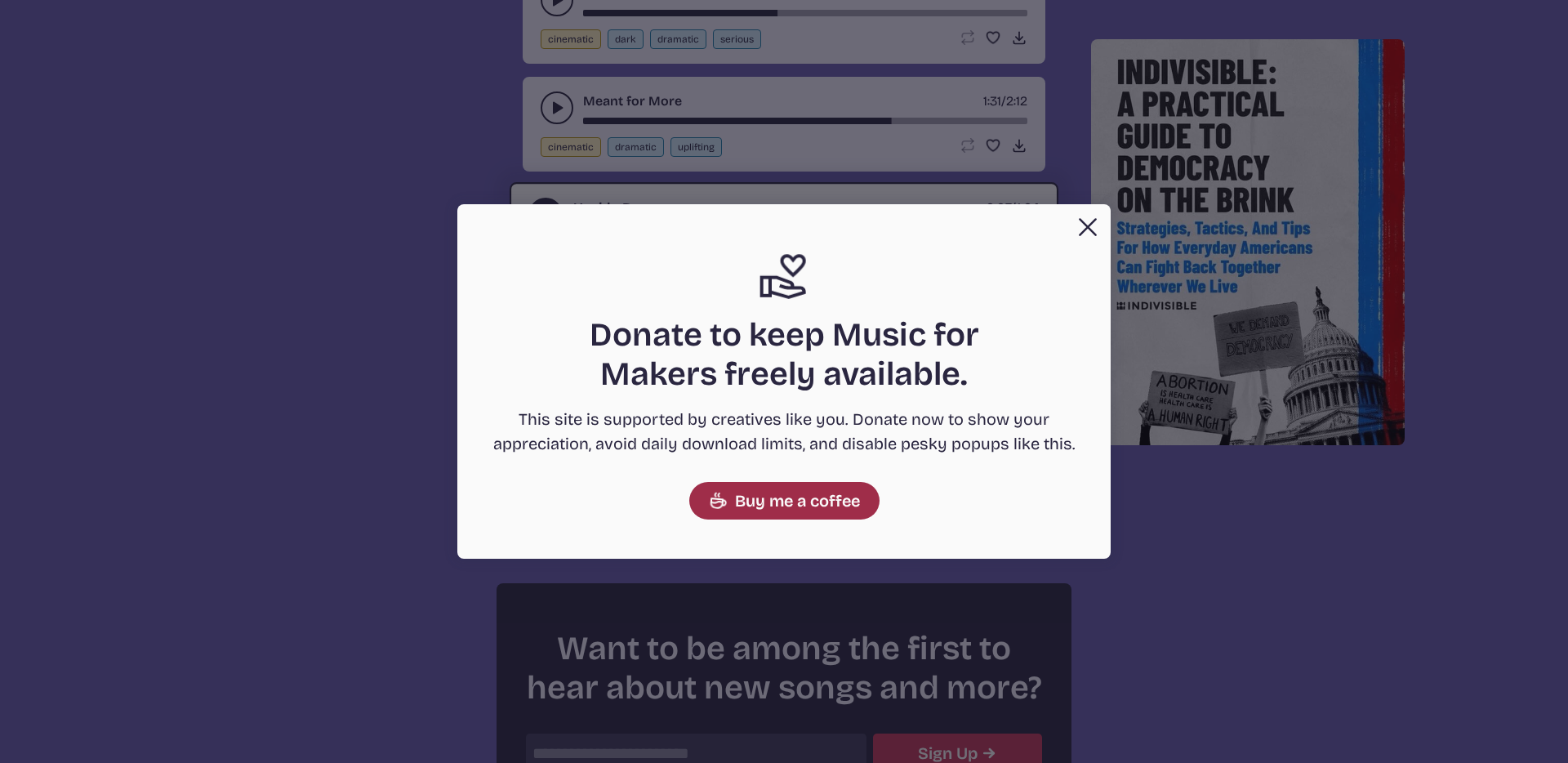
click at [803, 508] on link "Buy me a coffee" at bounding box center [784, 501] width 190 height 38
drag, startPoint x: 1085, startPoint y: 228, endPoint x: 1076, endPoint y: 232, distance: 9.8
click at [1085, 229] on button "Close" at bounding box center [1088, 227] width 33 height 33
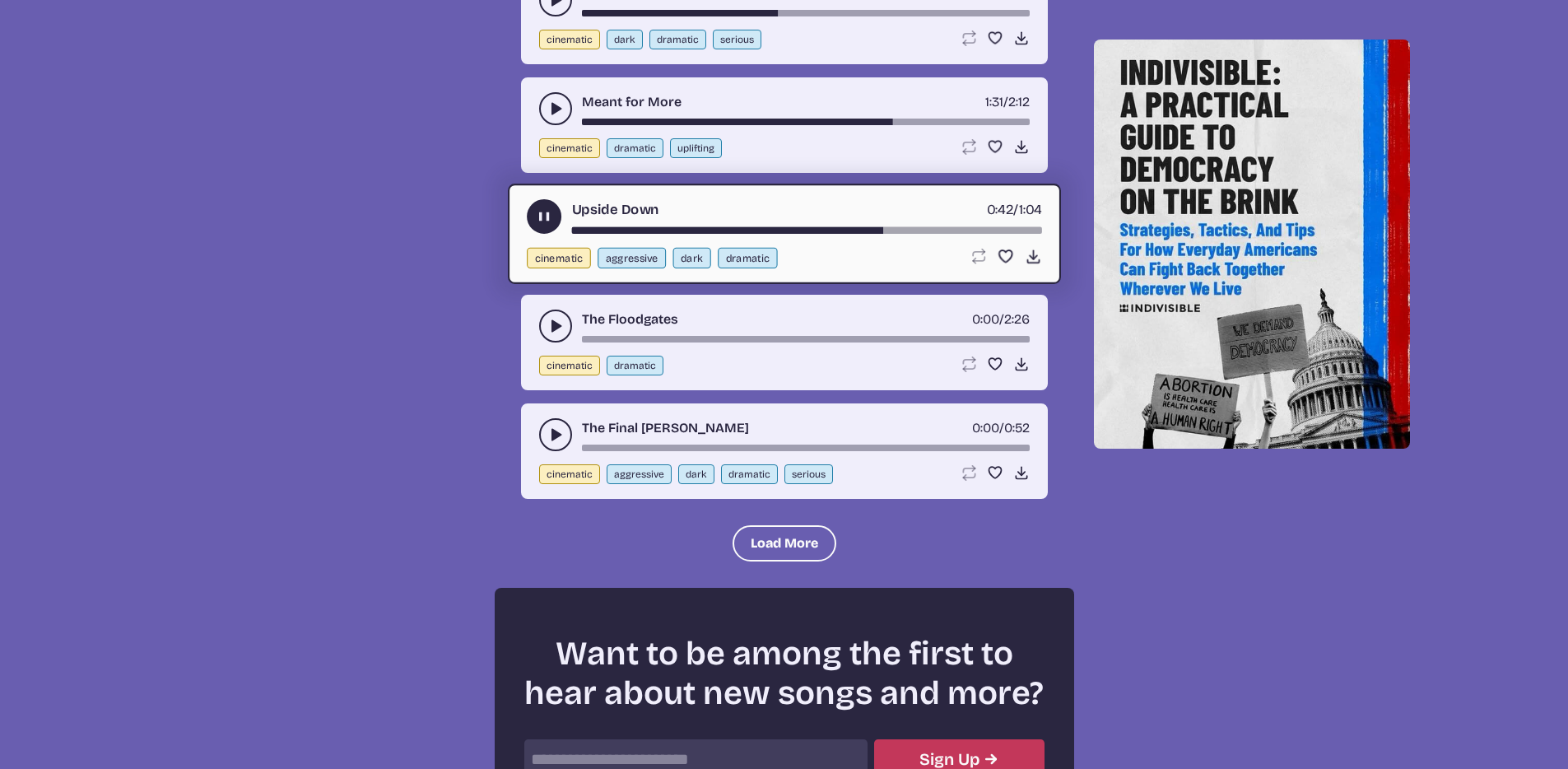
scroll to position [2128, 0]
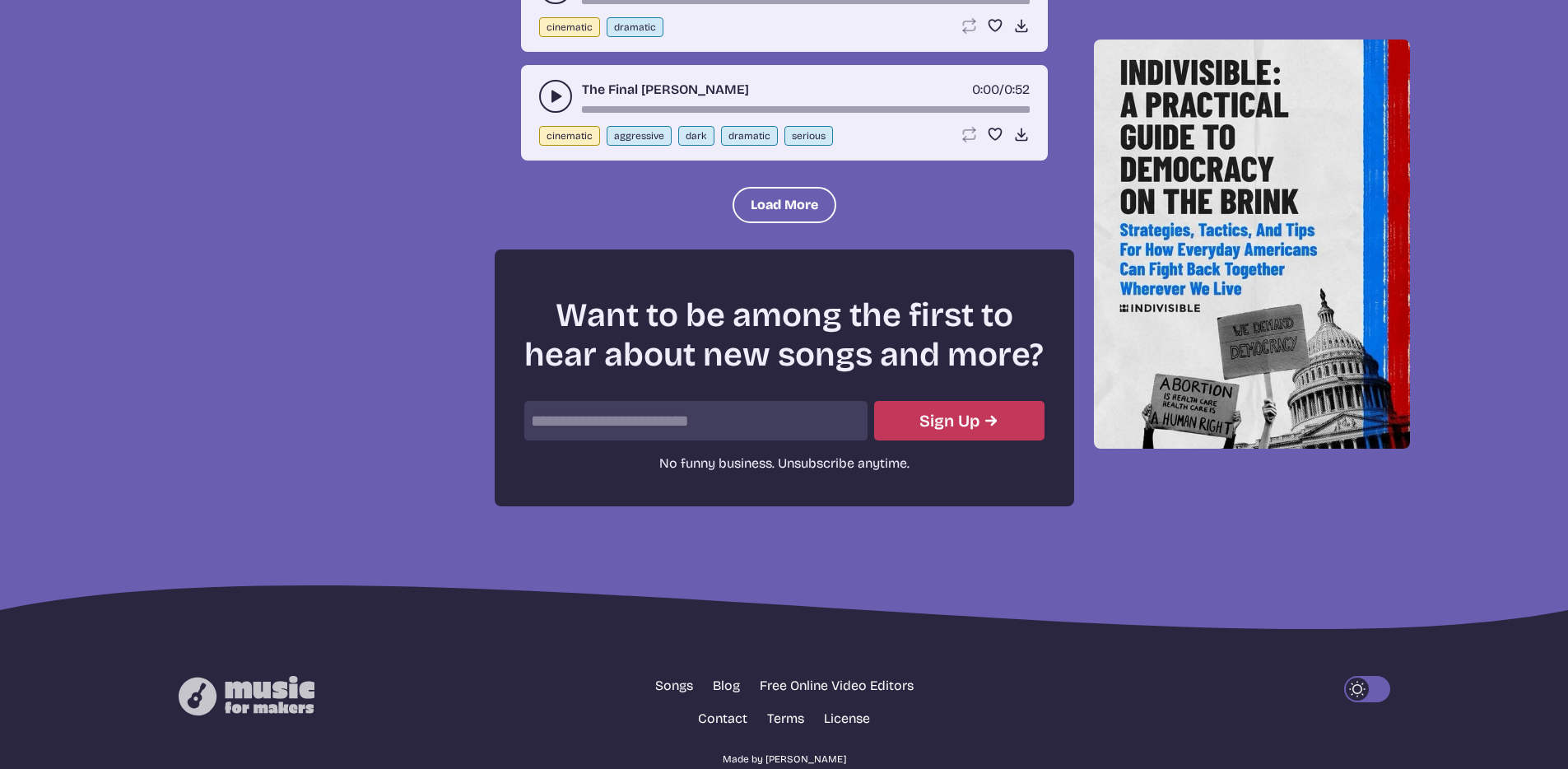
click at [797, 758] on link "Made by [PERSON_NAME]" at bounding box center [784, 760] width 124 height 15
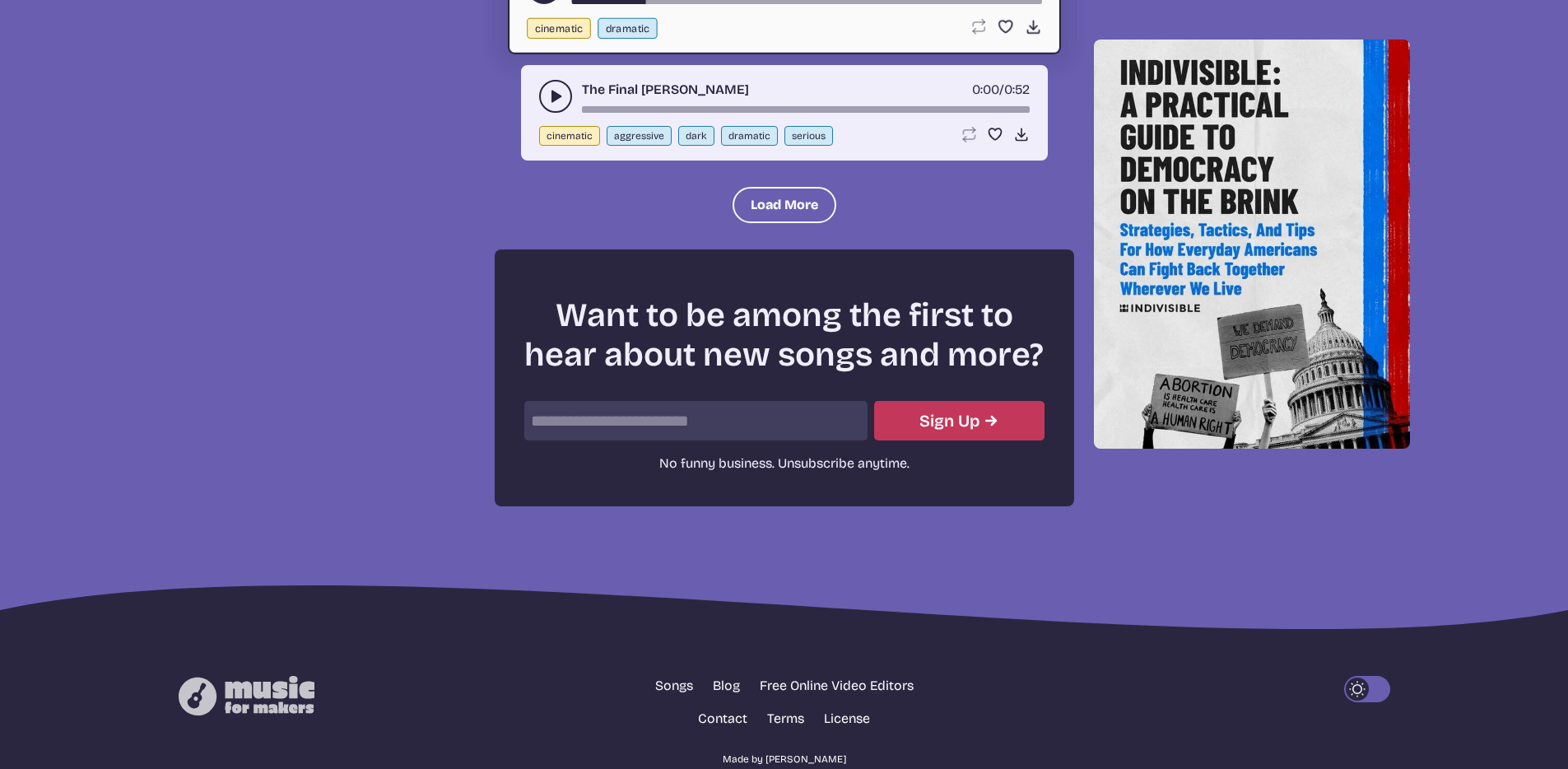
scroll to position [2099, 0]
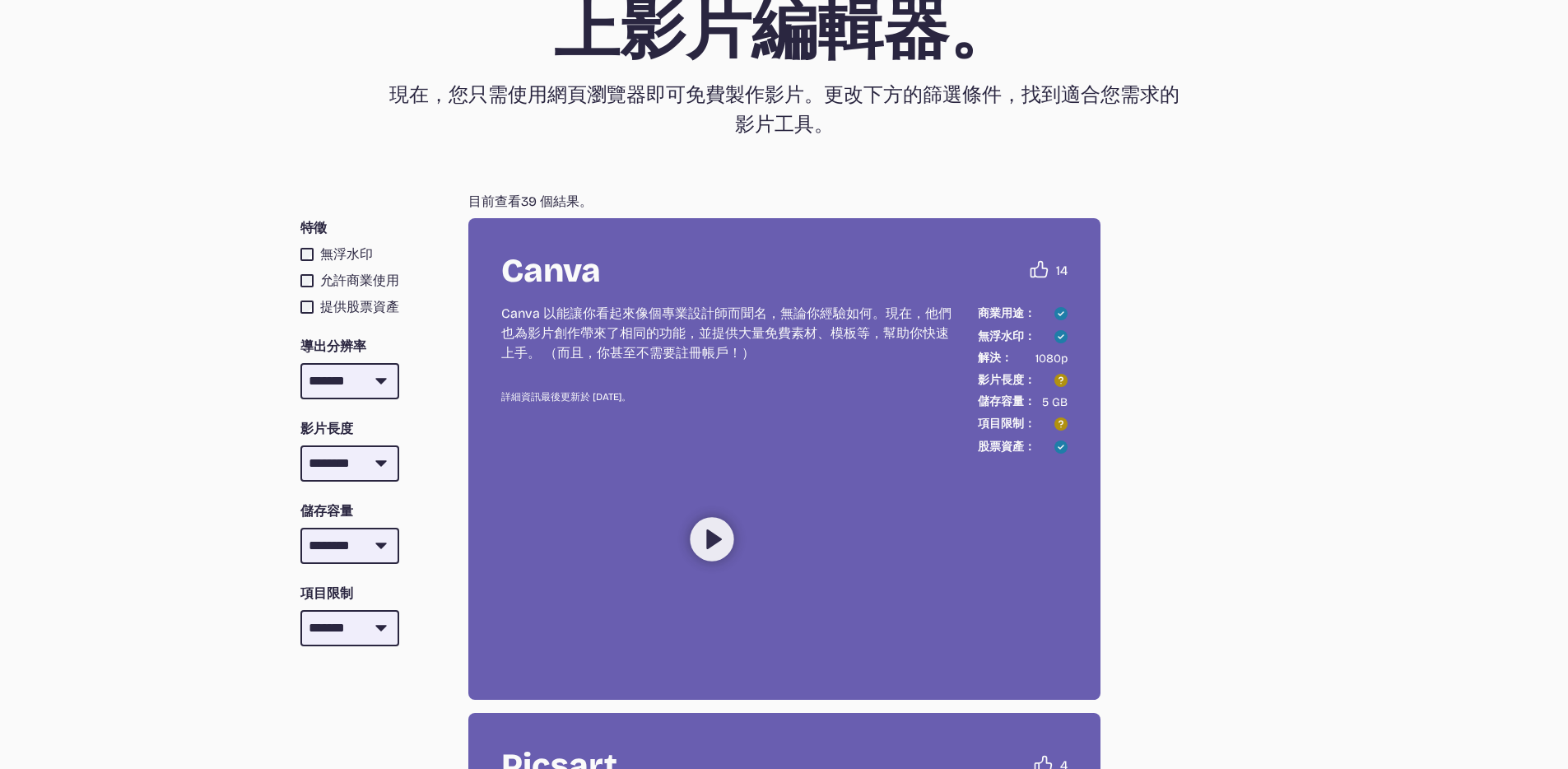
scroll to position [201, 0]
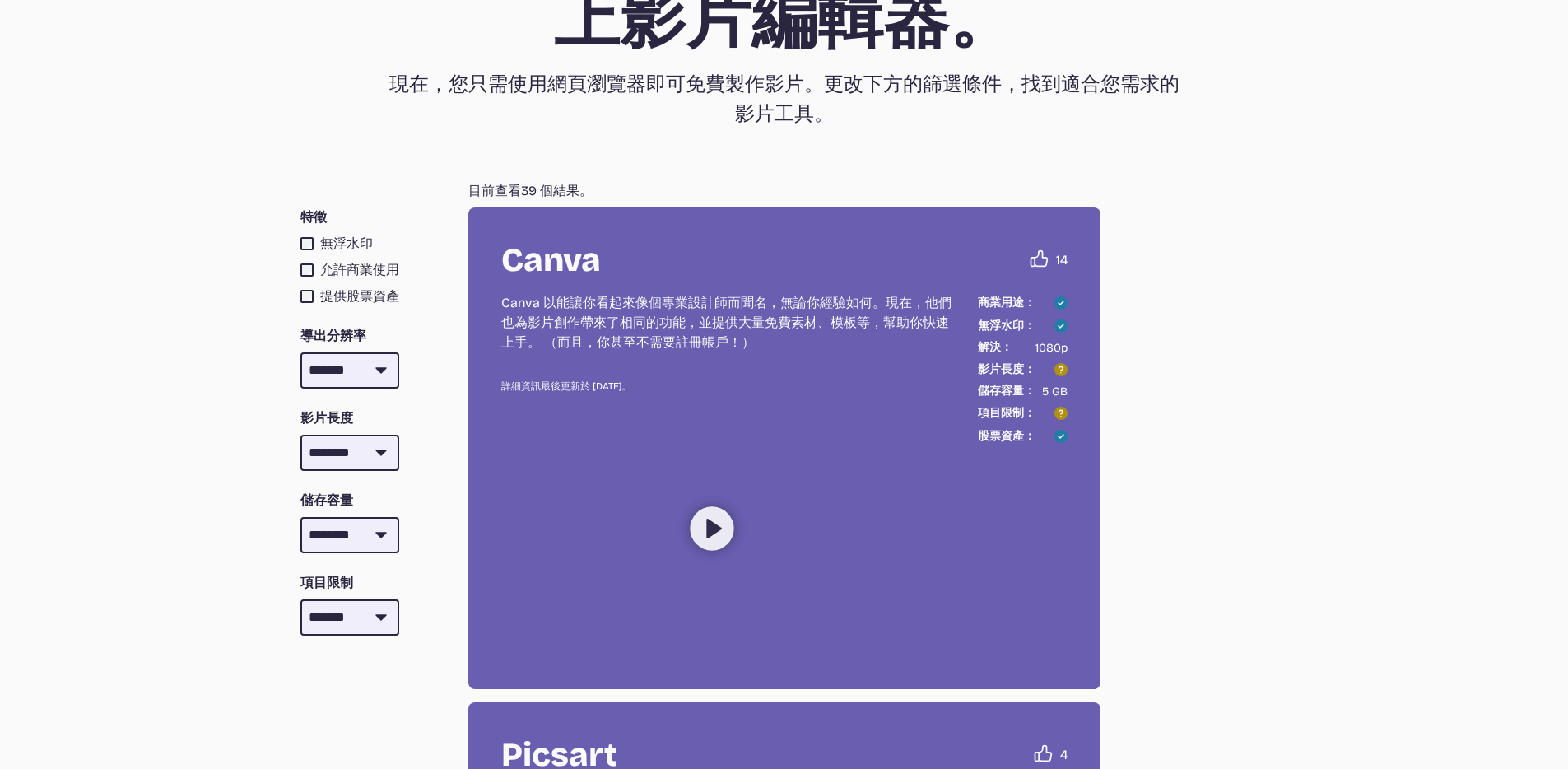
click at [384, 361] on select "**** *** **** *** **** *** ***** ***" at bounding box center [349, 370] width 95 height 33
select select "****"
click at [302, 354] on select "**** *** **** *** **** *** ***** ***" at bounding box center [349, 370] width 95 height 33
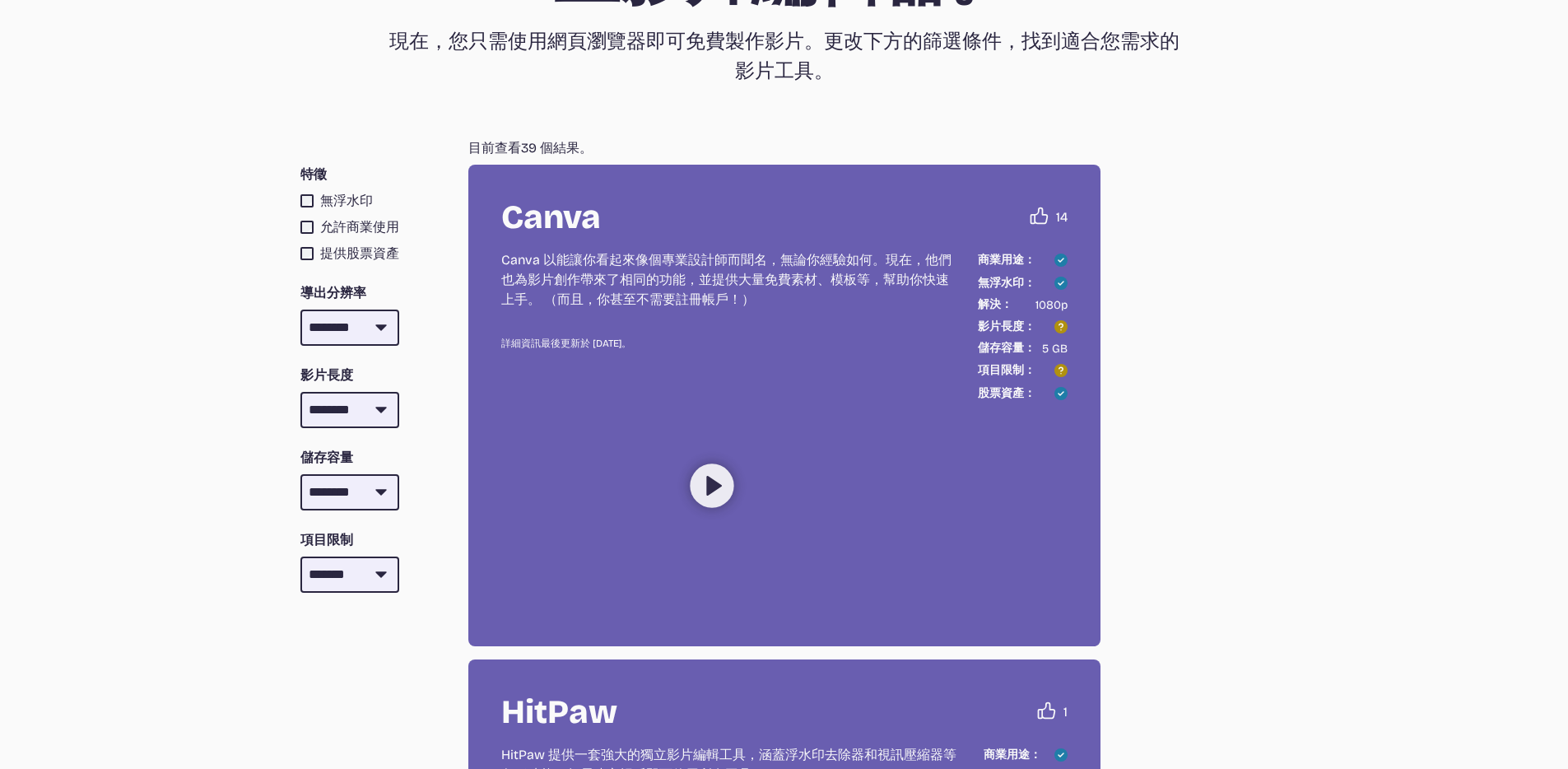
scroll to position [254, 0]
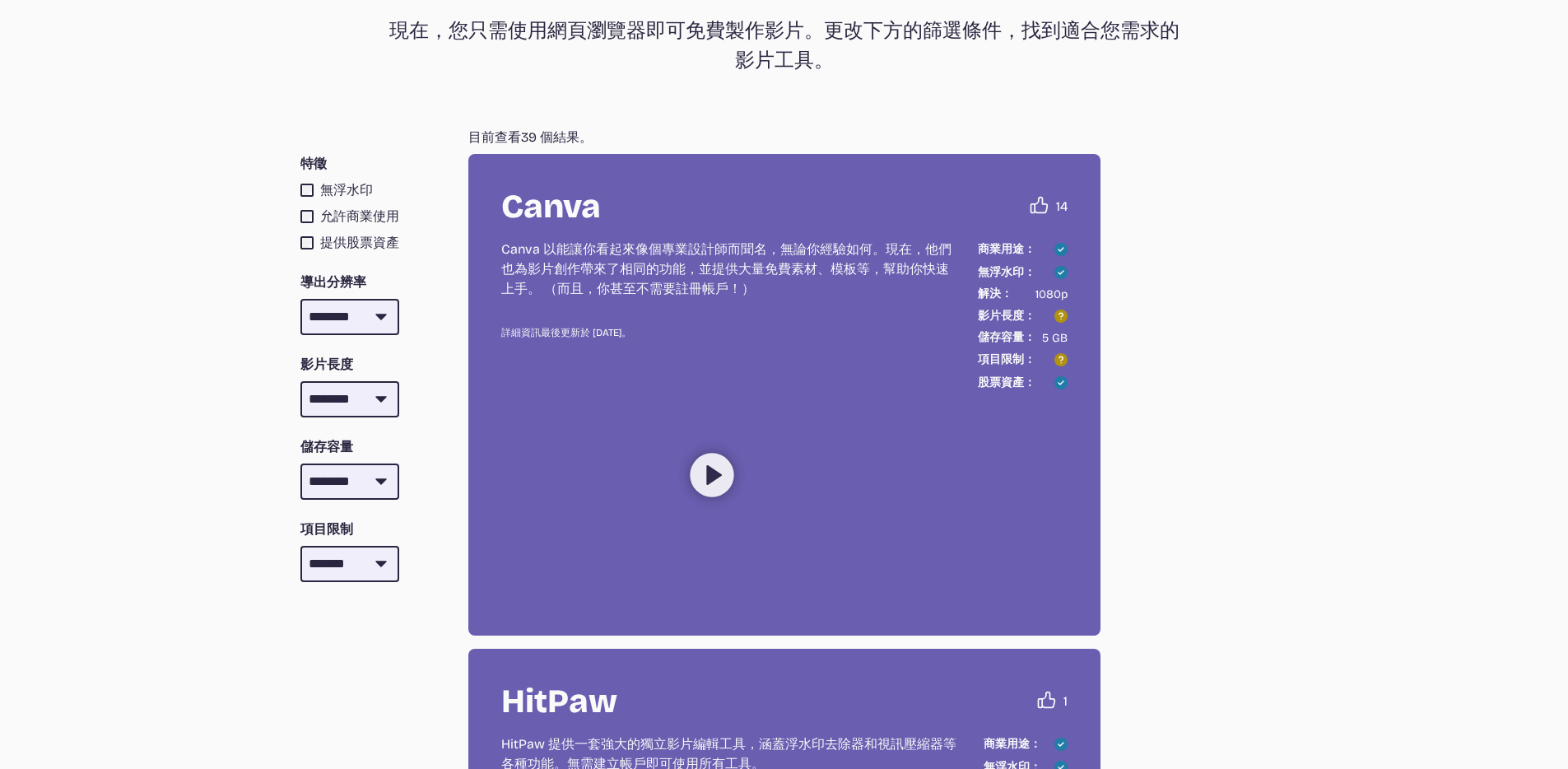
click at [379, 398] on select "*** ***** *** ***** *** ***** *** ***** *** ***** **** ***** **** ***** **** **…" at bounding box center [349, 399] width 95 height 33
select select "**"
click at [302, 383] on select "*** ***** *** ***** *** ***** *** ***** *** ***** **** ***** **** ***** **** **…" at bounding box center [349, 399] width 95 height 33
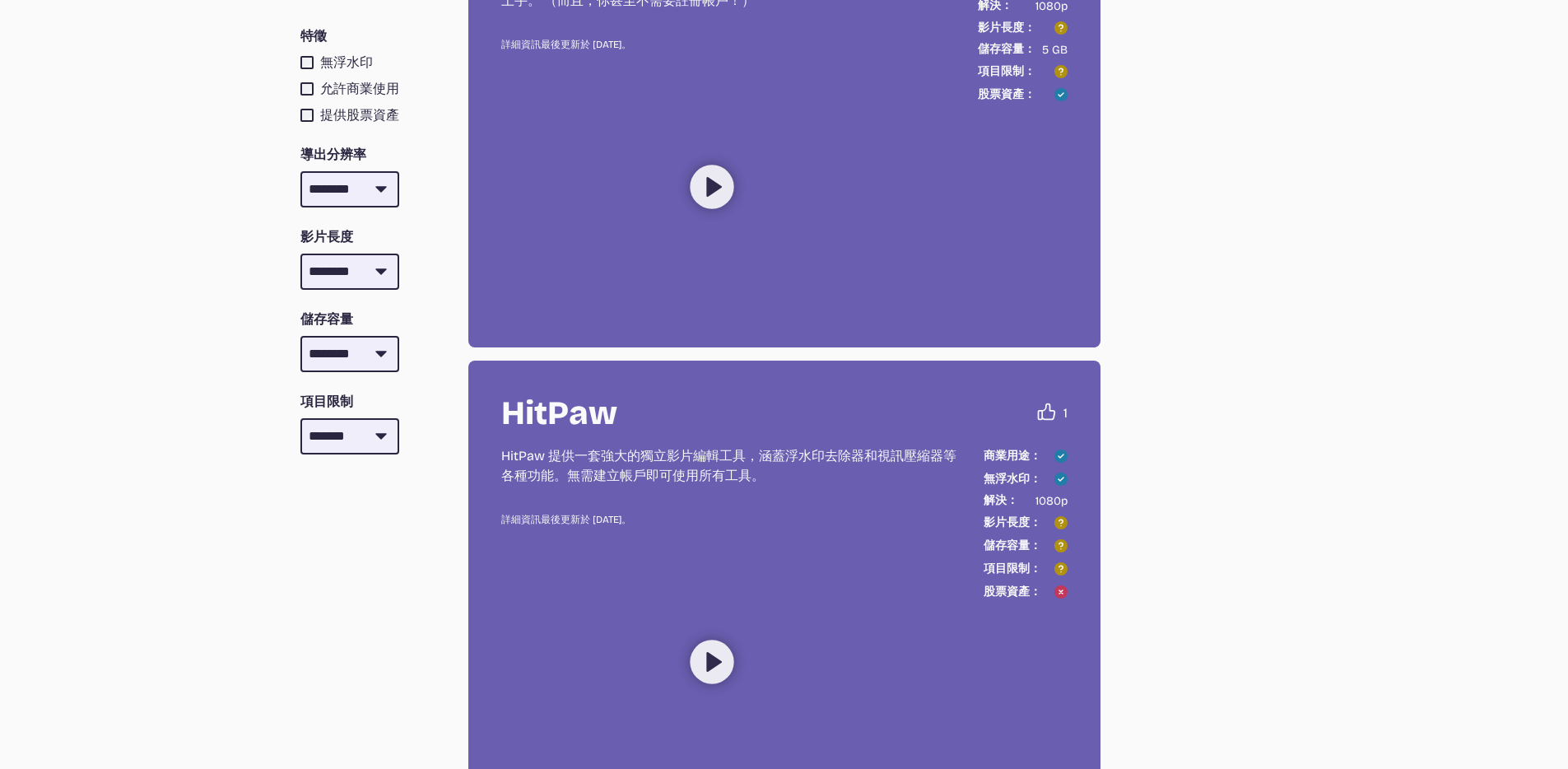
scroll to position [391, 0]
